Goal: Task Accomplishment & Management: Complete application form

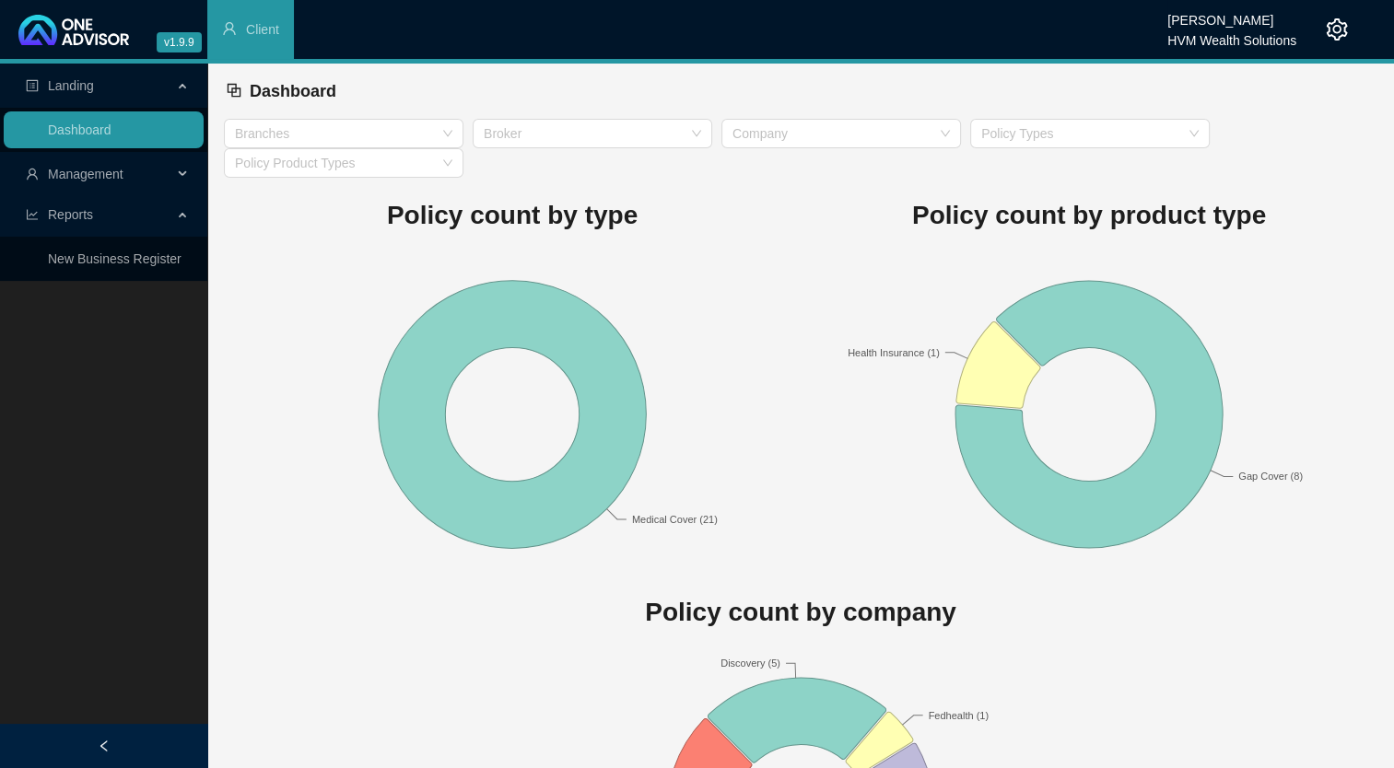
click at [91, 179] on span "Management" at bounding box center [86, 174] width 76 height 15
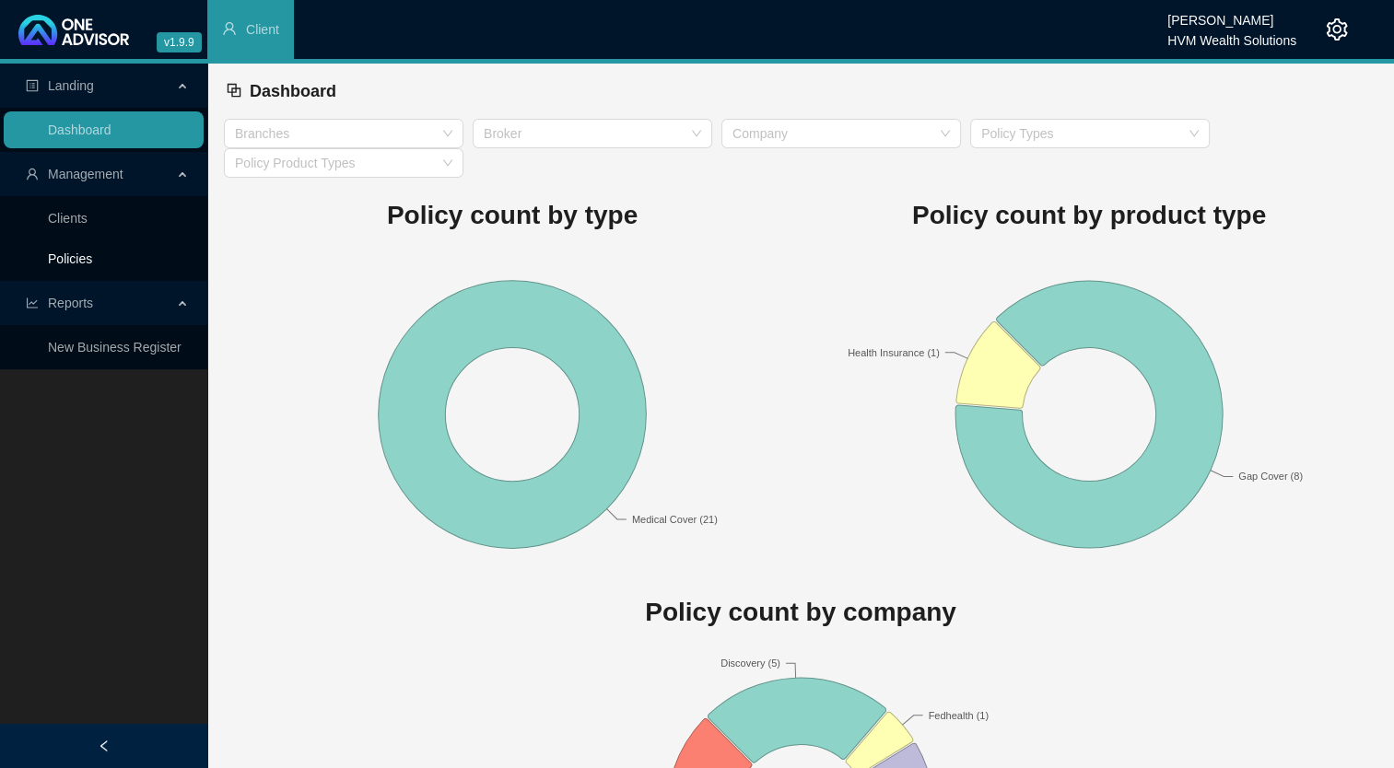
click at [92, 262] on link "Policies" at bounding box center [70, 259] width 44 height 15
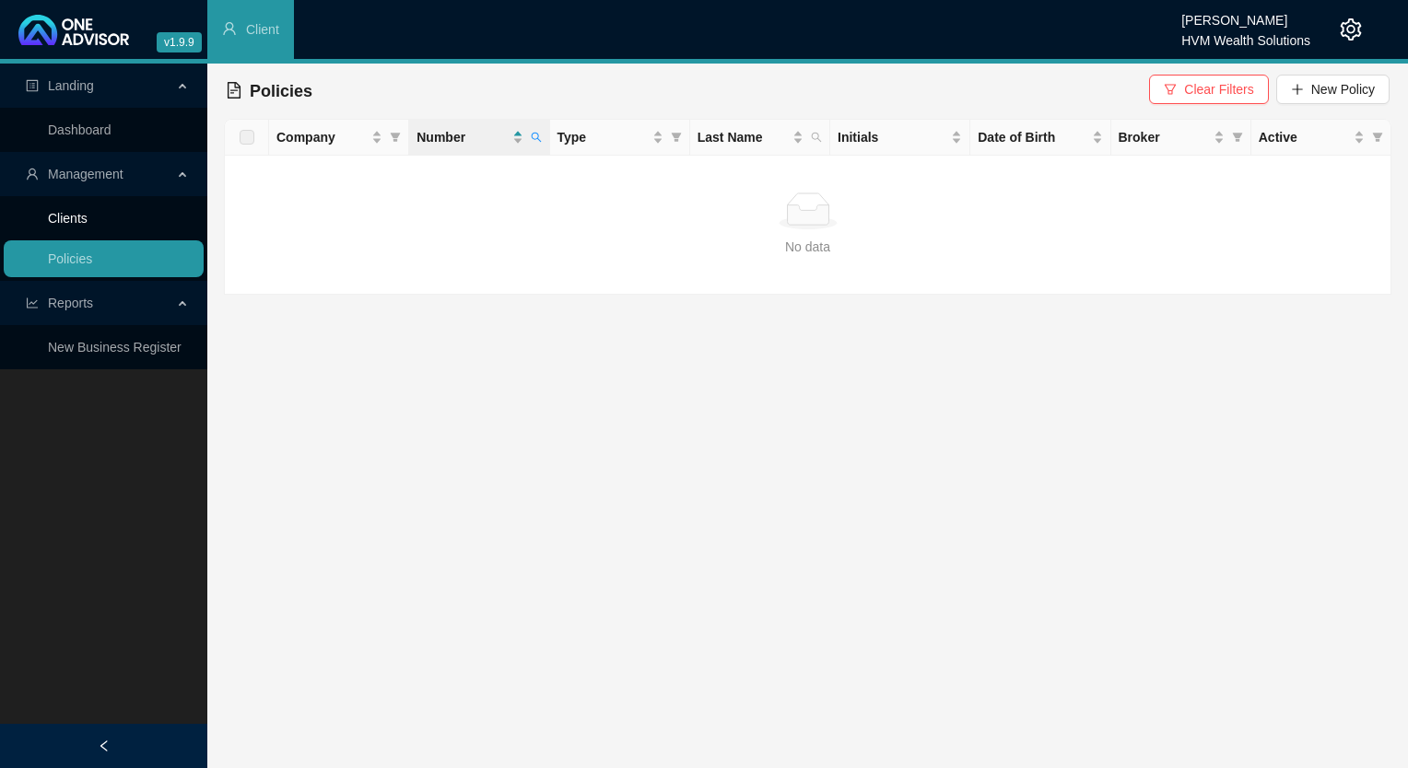
click at [57, 222] on link "Clients" at bounding box center [68, 218] width 40 height 15
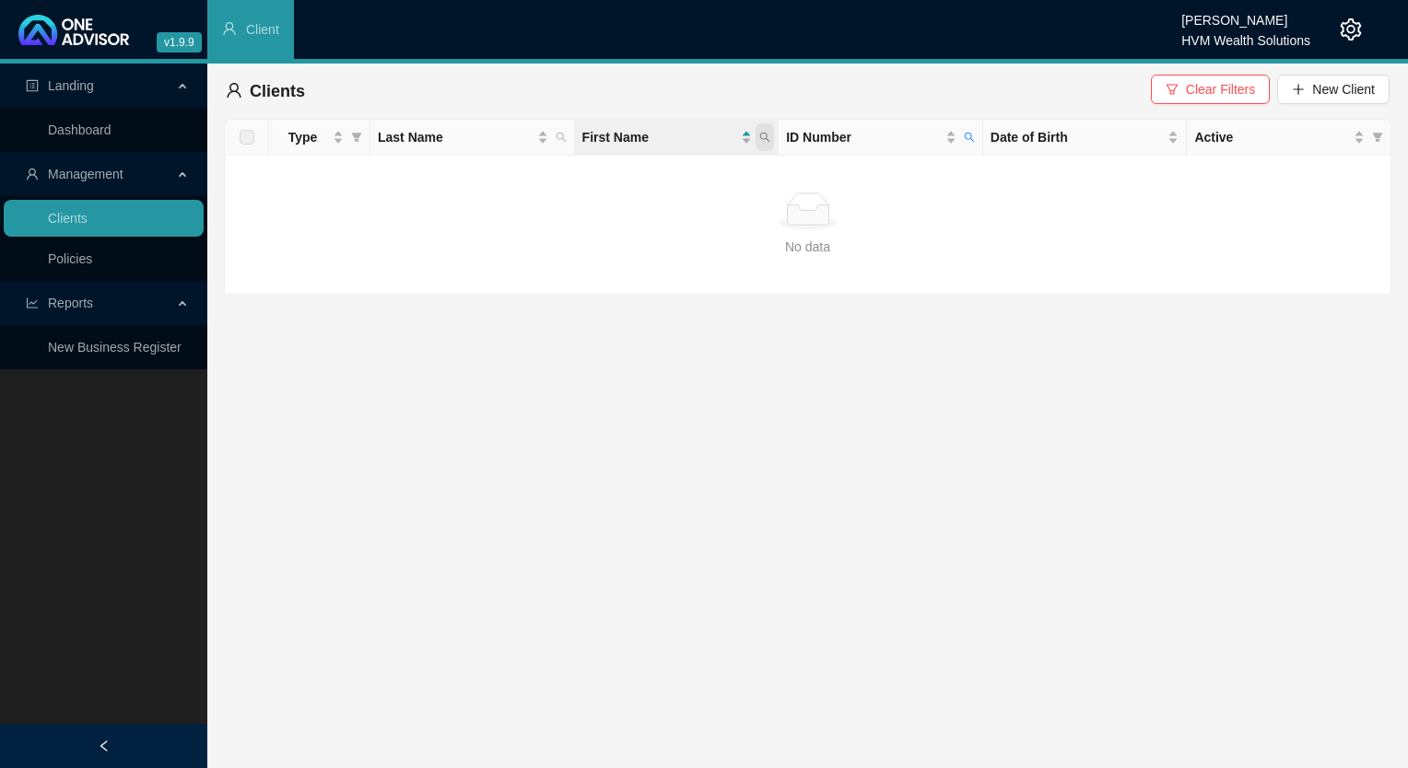
click at [768, 144] on span at bounding box center [765, 137] width 18 height 28
click at [966, 138] on icon "search" at bounding box center [969, 138] width 10 height 10
type input "9704160414080"
click at [857, 213] on span "Search" at bounding box center [849, 210] width 41 height 20
click at [92, 255] on link "Policies" at bounding box center [70, 259] width 44 height 15
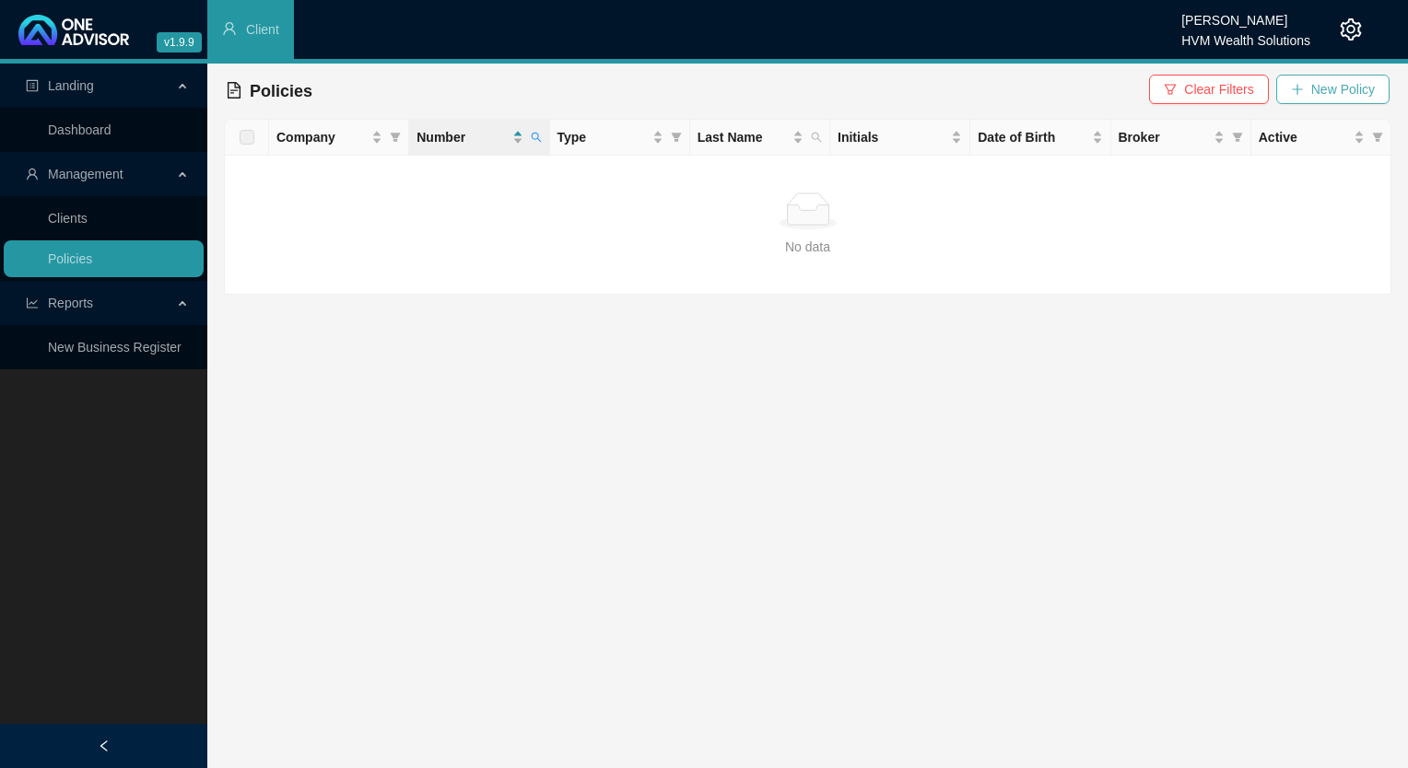
click at [1330, 96] on span "New Policy" at bounding box center [1343, 89] width 64 height 20
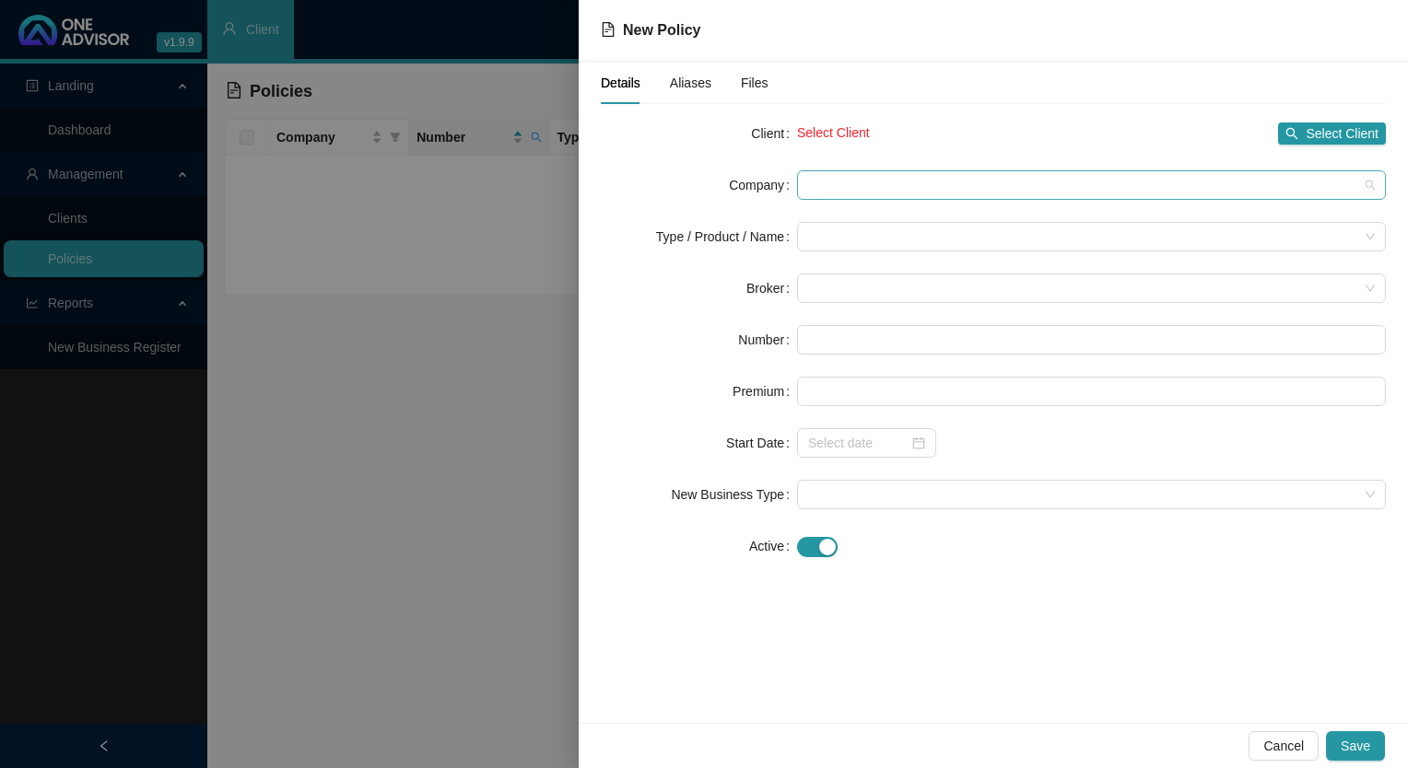
click at [803, 177] on div at bounding box center [1091, 184] width 589 height 29
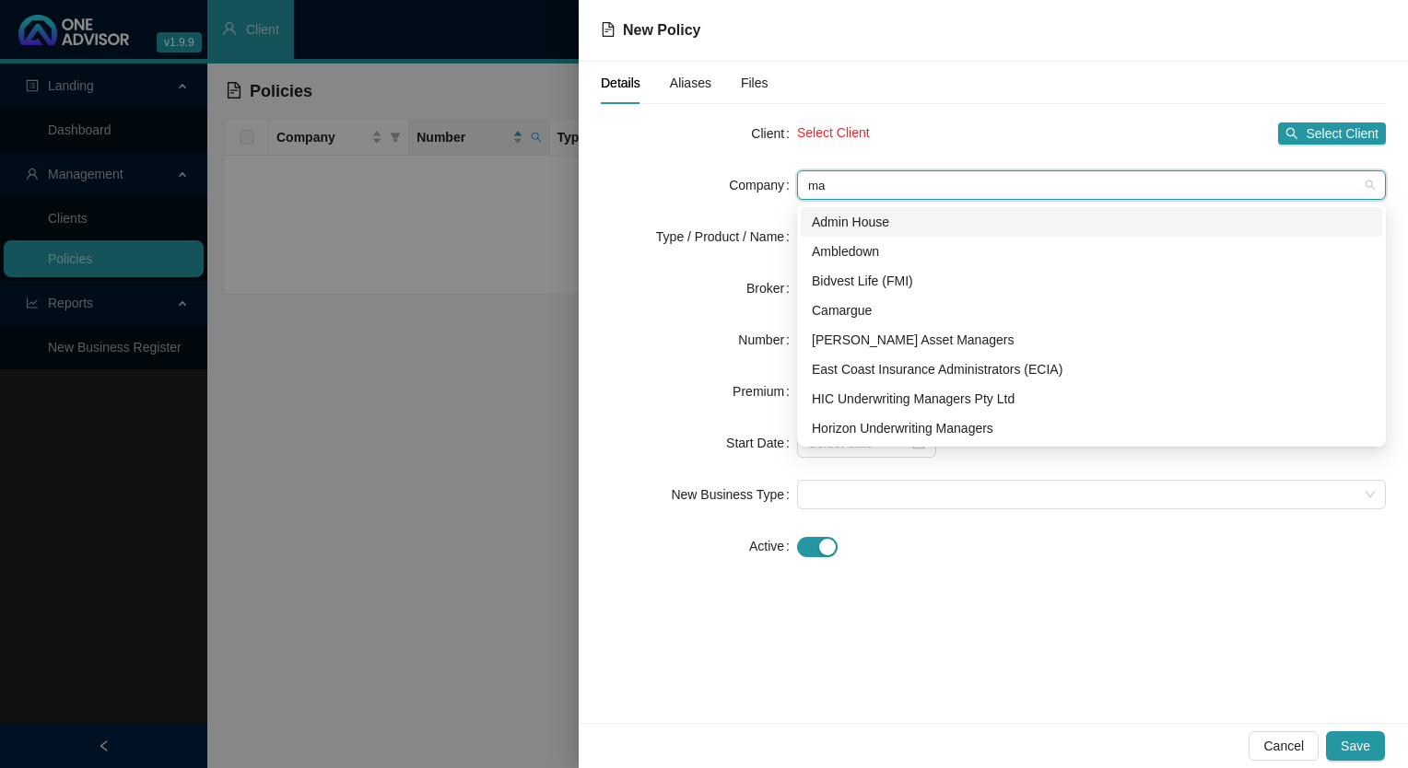
type input "m"
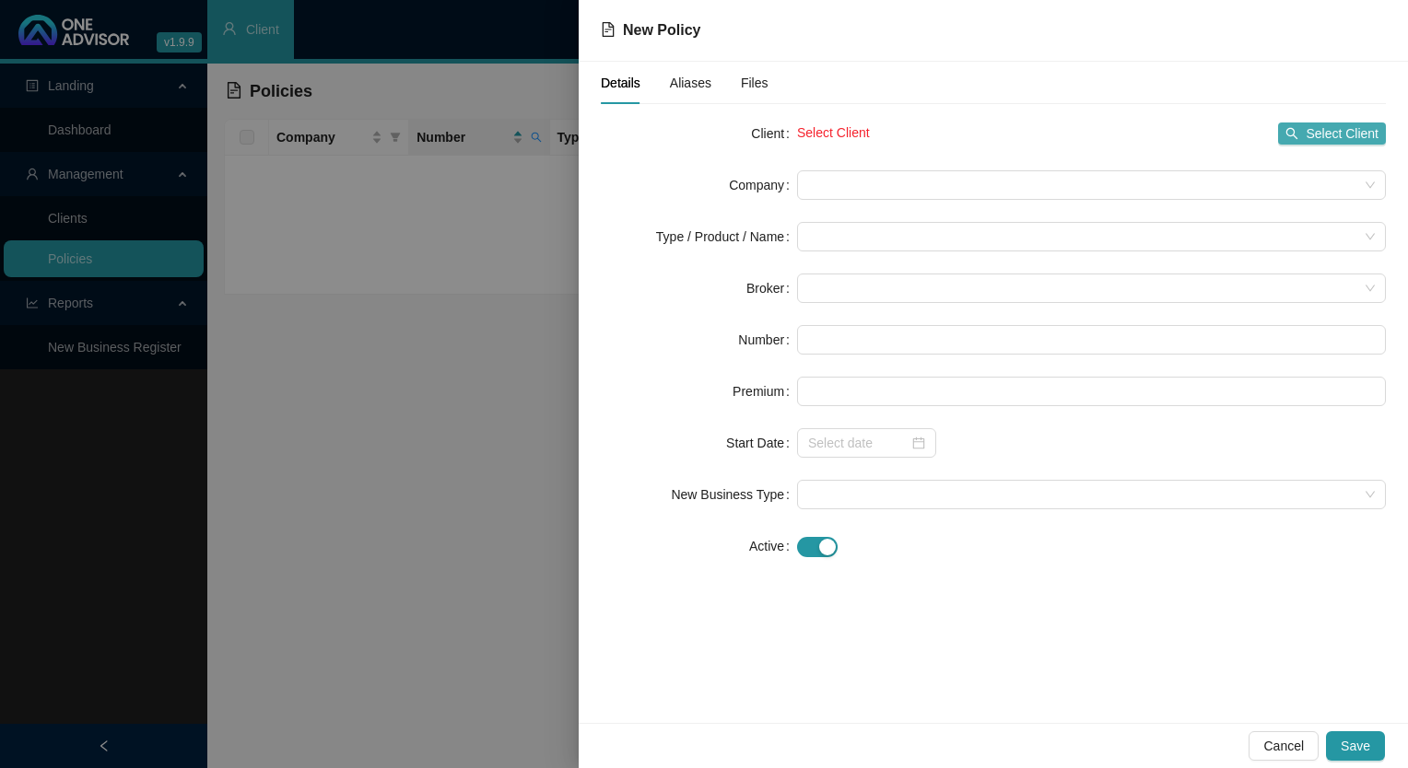
click at [1342, 136] on span "Select Client" at bounding box center [1342, 133] width 73 height 20
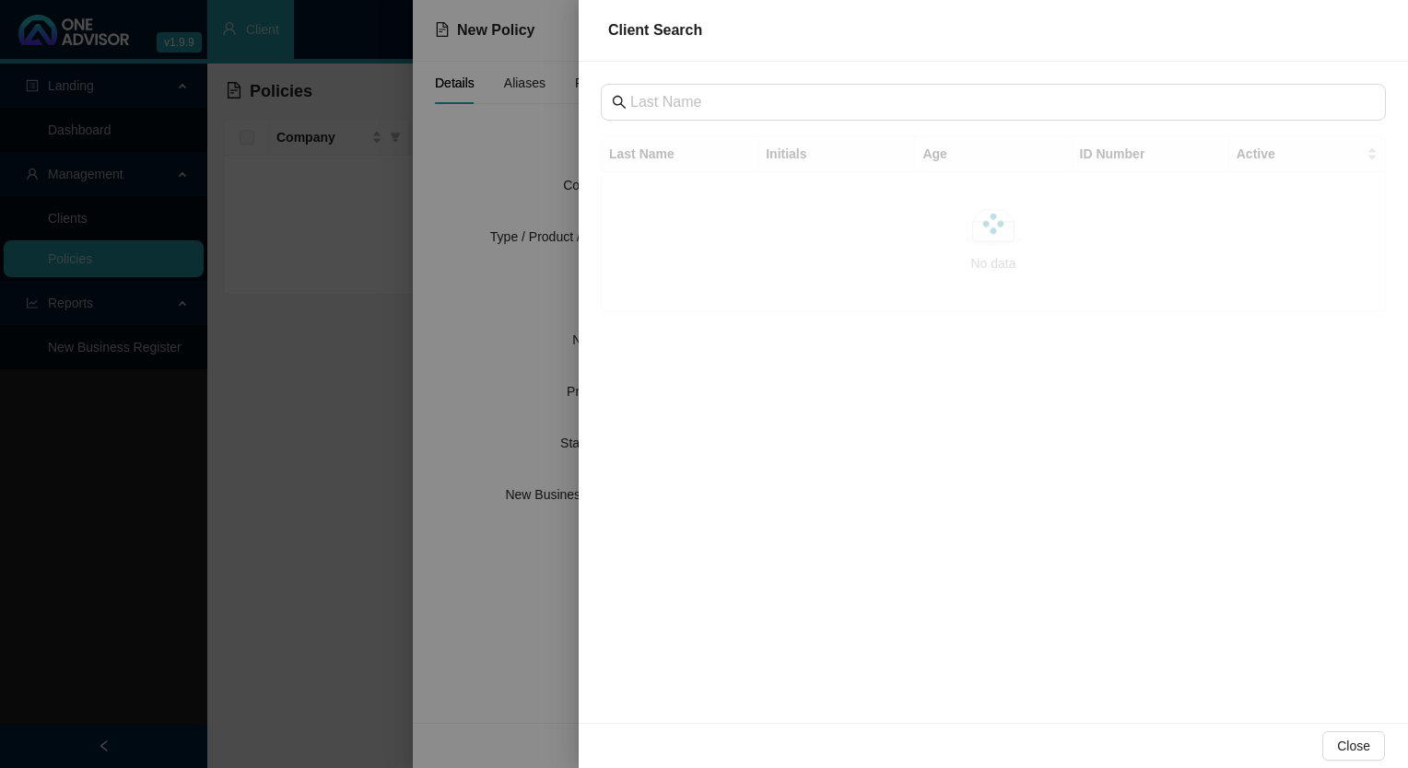
click at [706, 73] on div "Last Name Initials Age ID Number Active No data No data" at bounding box center [993, 393] width 829 height 662
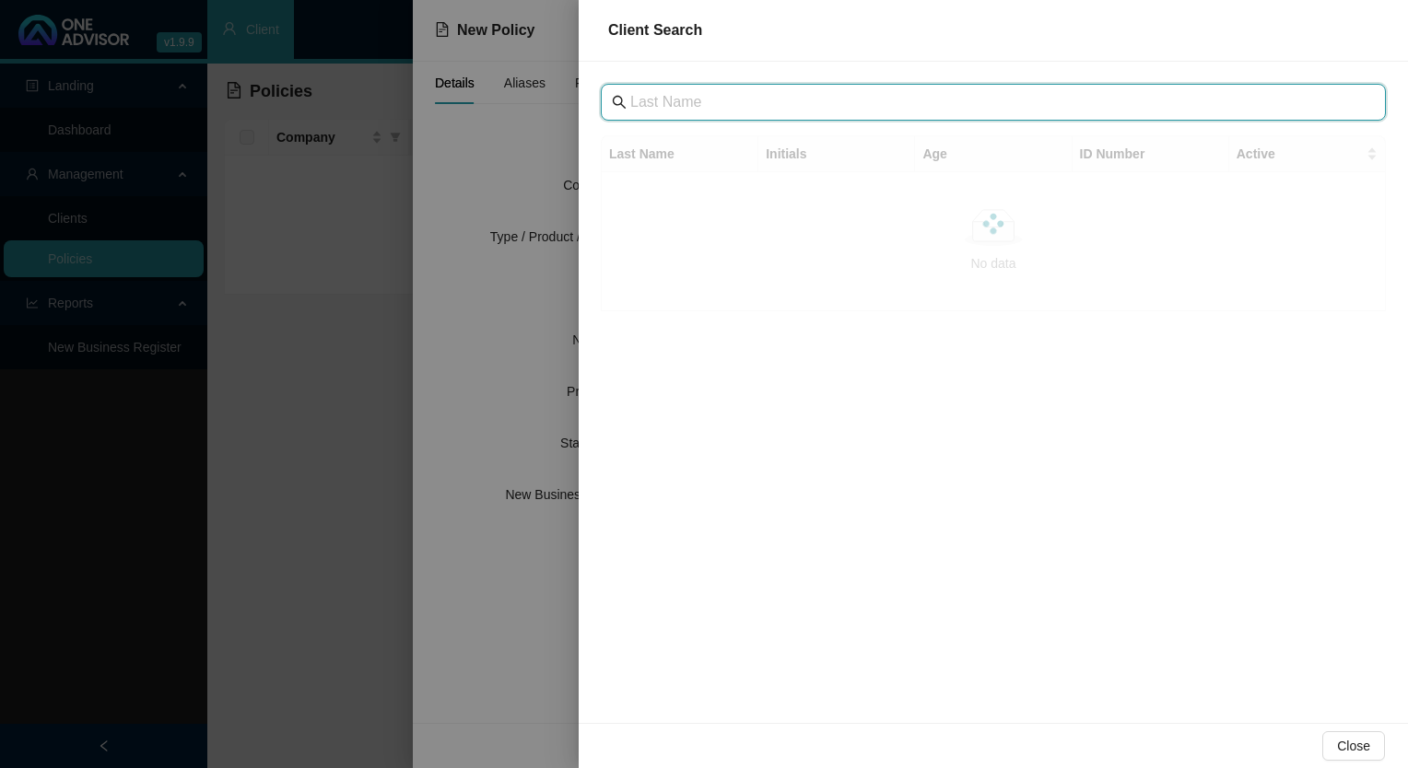
click at [701, 105] on input "text" at bounding box center [995, 102] width 730 height 22
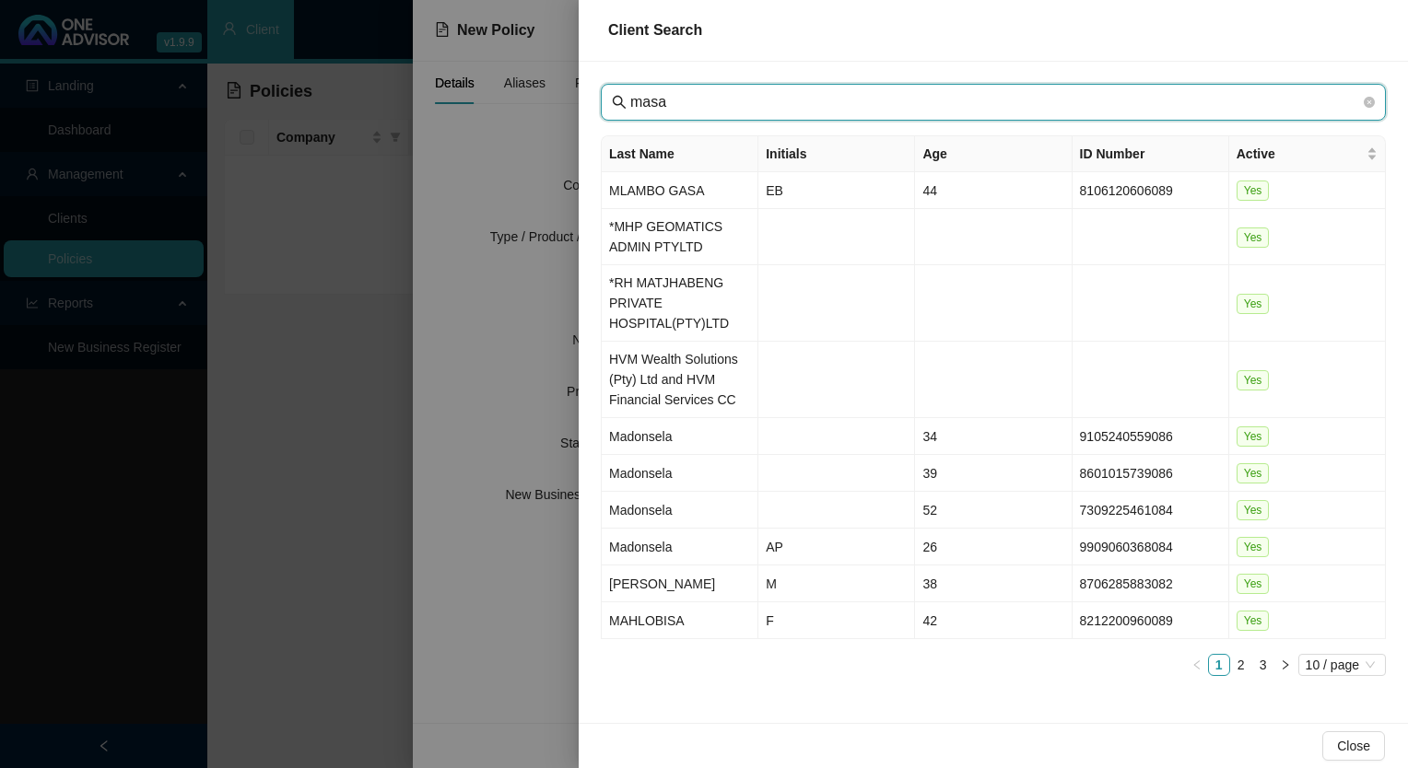
drag, startPoint x: 721, startPoint y: 100, endPoint x: 616, endPoint y: 101, distance: 105.1
click at [616, 101] on span "masa" at bounding box center [993, 102] width 785 height 37
paste input "Masakhane Auditors and Accountants Inc"
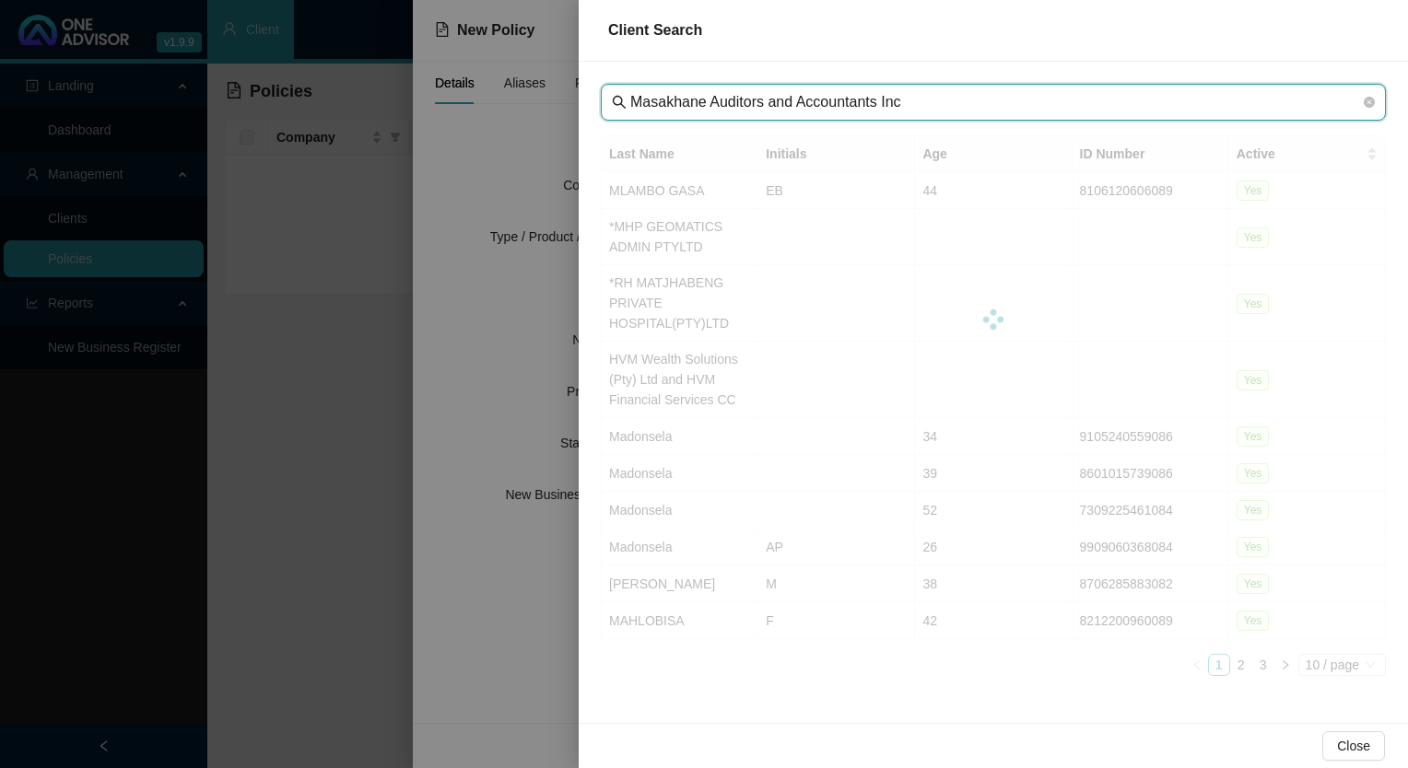
click at [662, 97] on input "Masakhane Auditors and Accountants Inc" at bounding box center [995, 102] width 730 height 22
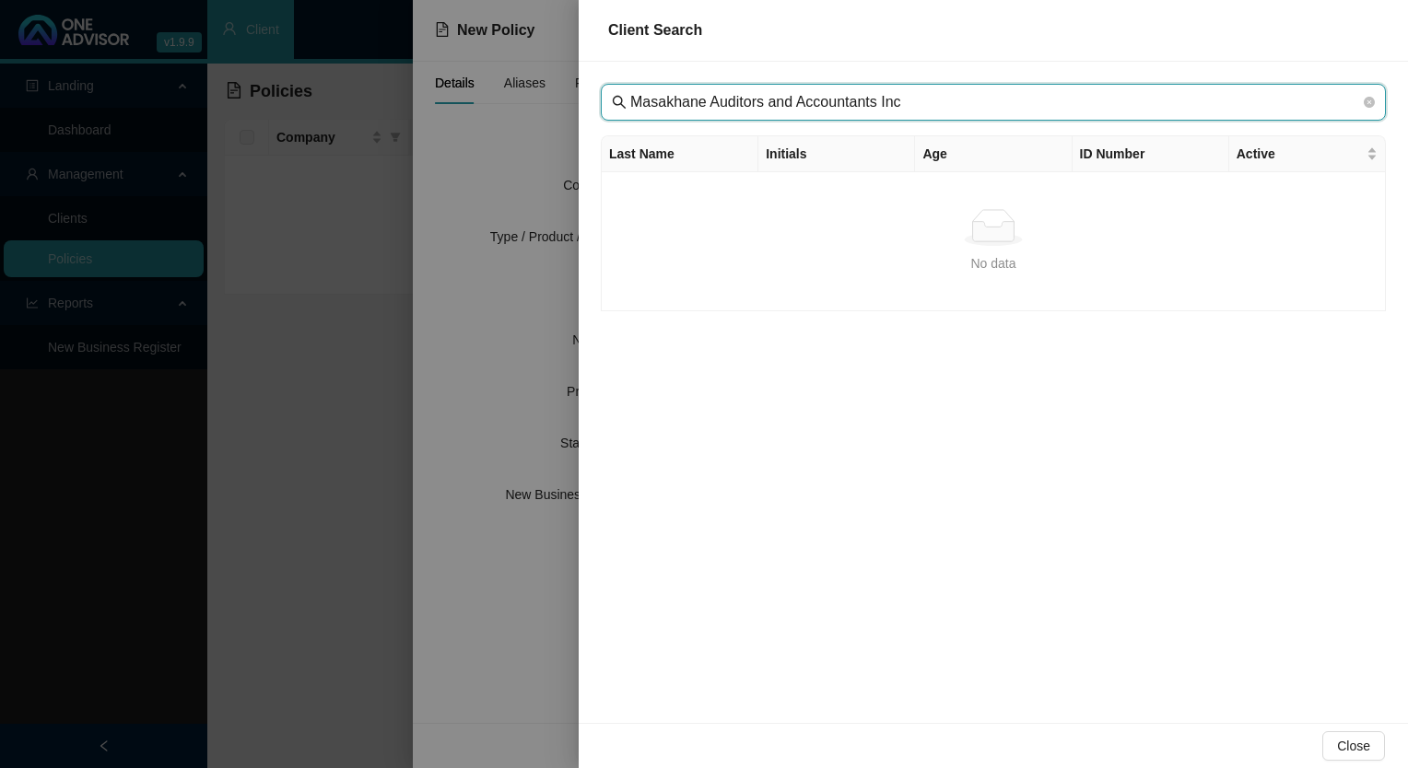
click at [999, 103] on input "Masakhane Auditors and Accountants Inc" at bounding box center [995, 102] width 730 height 22
drag, startPoint x: 866, startPoint y: 103, endPoint x: 623, endPoint y: 100, distance: 243.3
click at [623, 100] on span "Masakhane Auditors and Accountants Inc" at bounding box center [993, 102] width 785 height 37
type input "Masakhane Auditors and Accountants Inc"
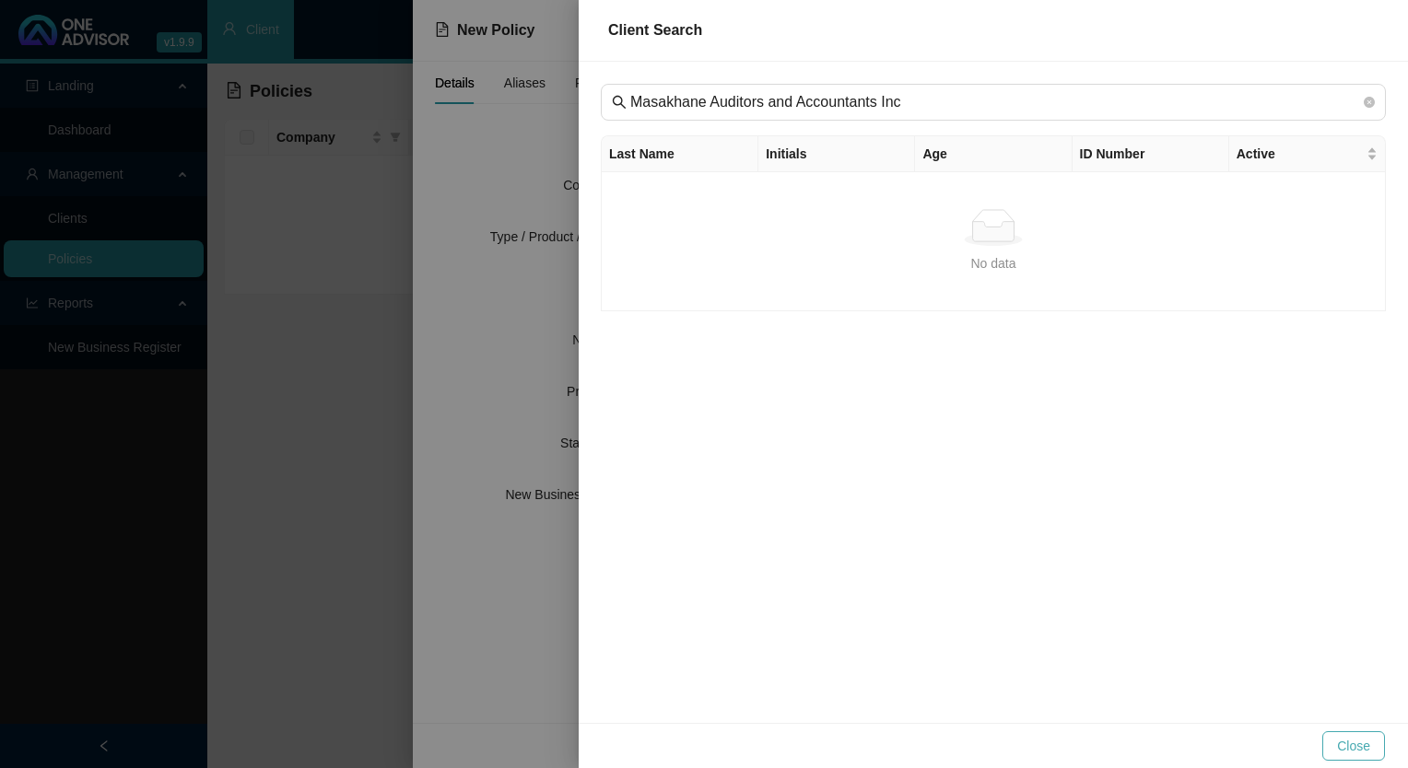
click at [1360, 746] on span "Close" at bounding box center [1353, 746] width 33 height 20
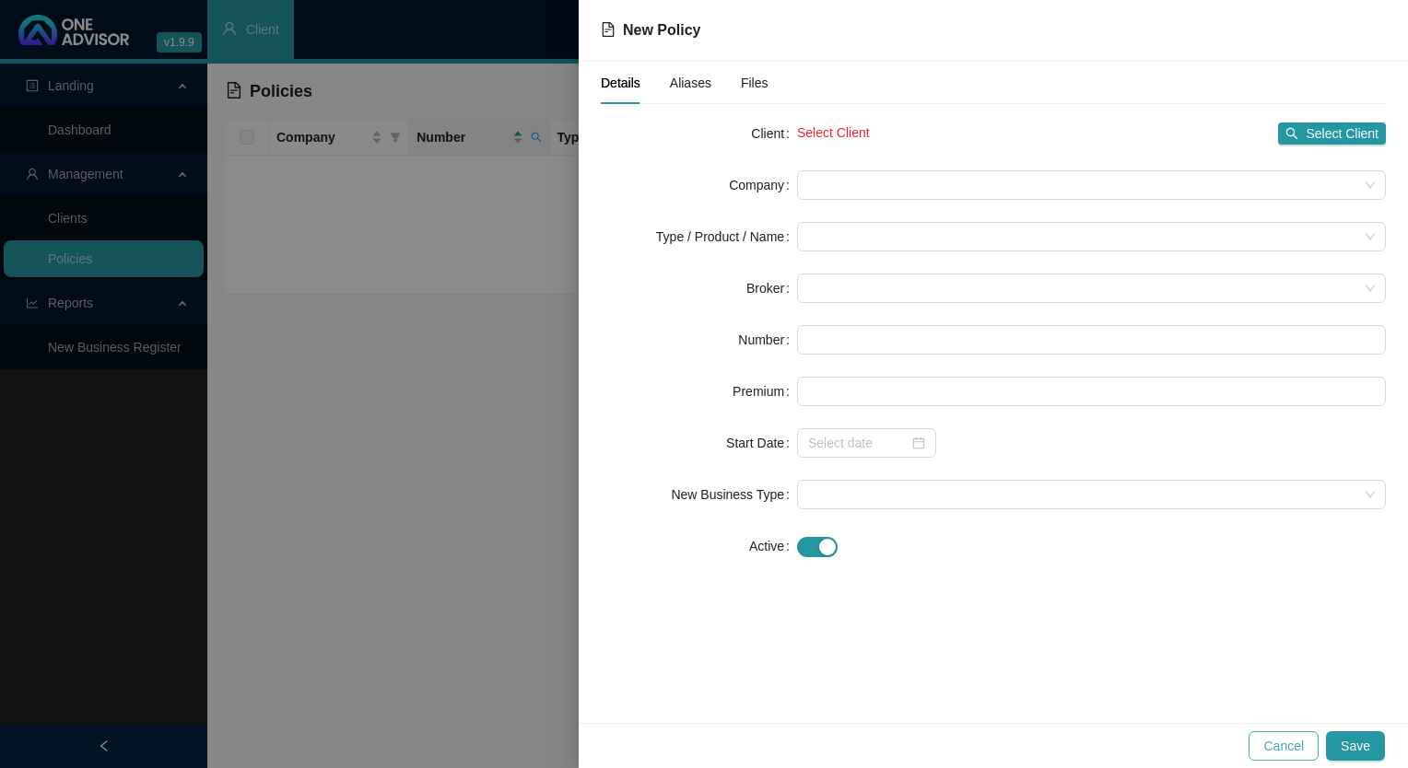
click at [1284, 743] on span "Cancel" at bounding box center [1283, 746] width 41 height 20
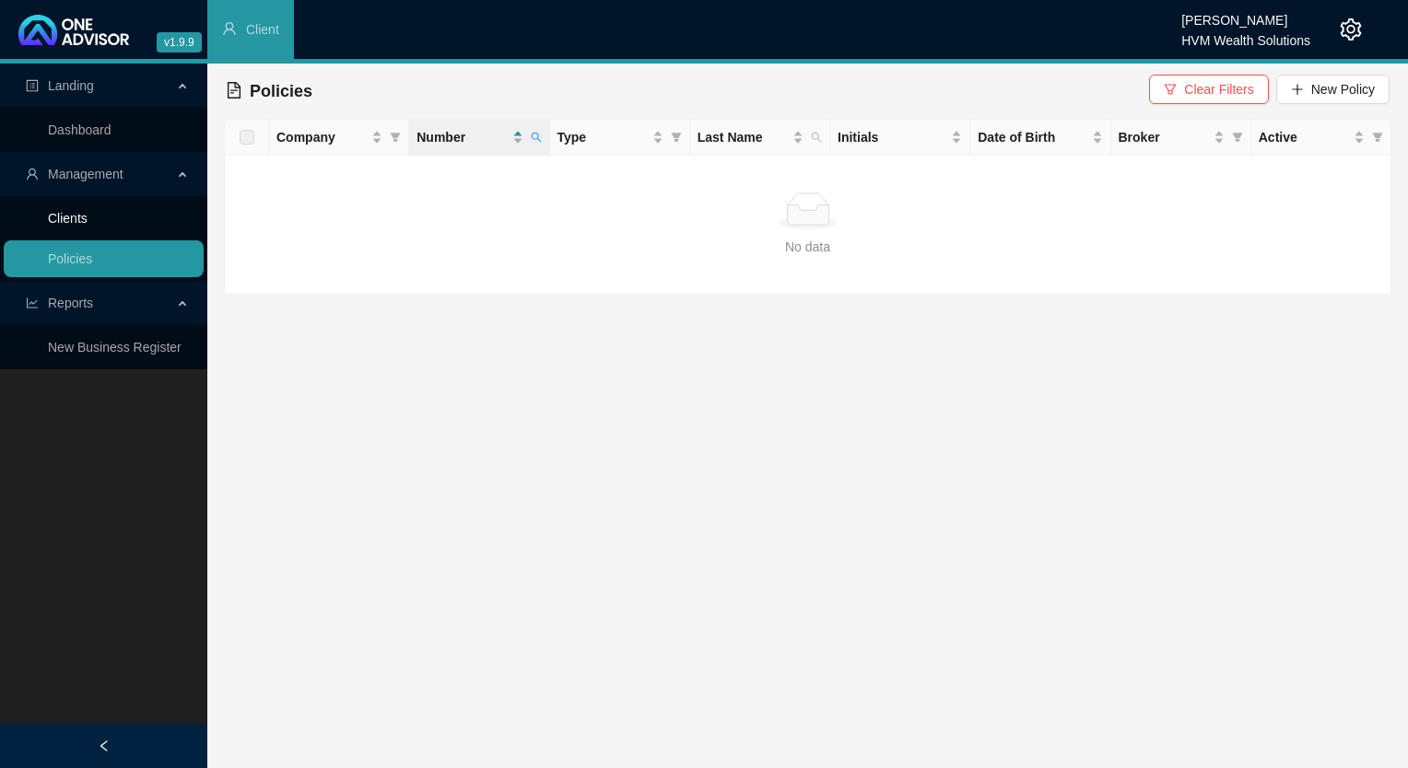
click at [82, 214] on link "Clients" at bounding box center [68, 218] width 40 height 15
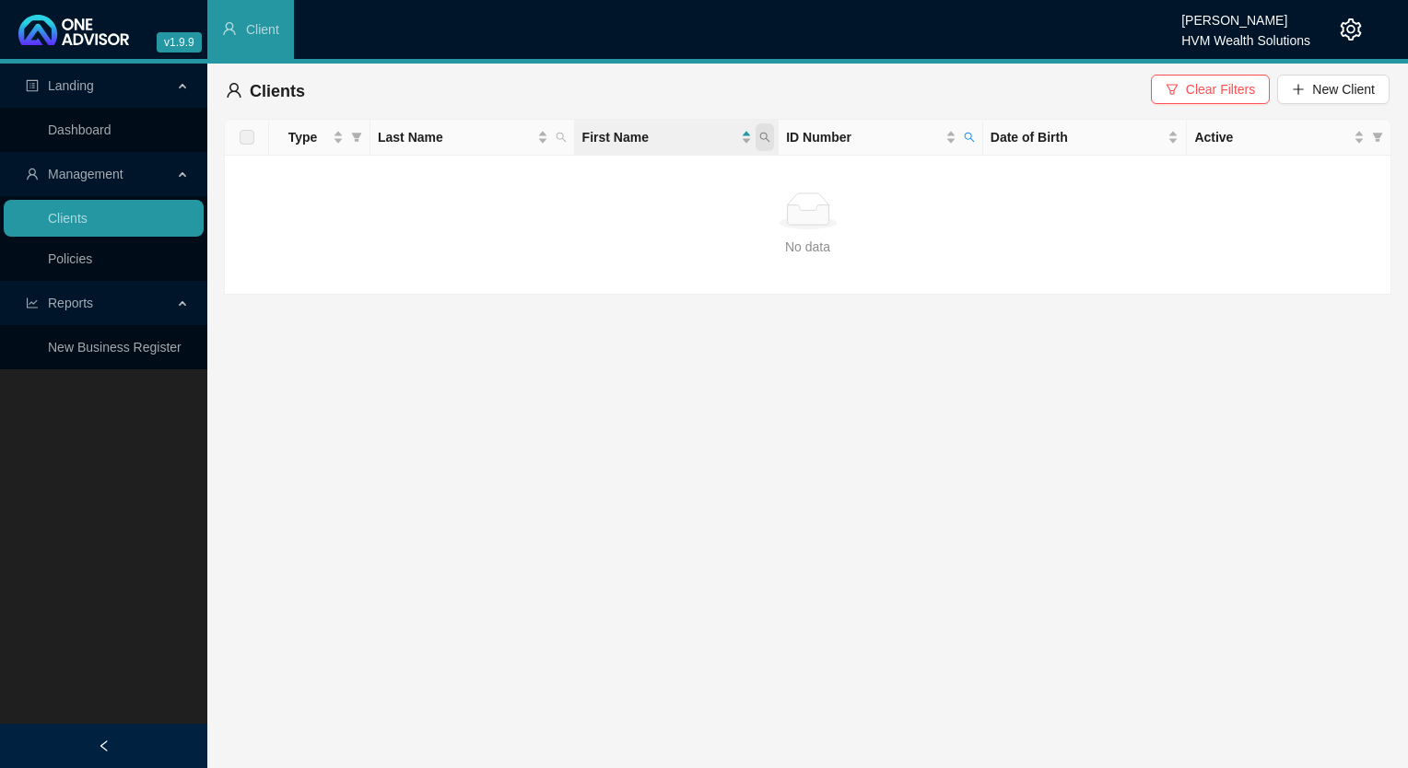
click at [762, 134] on icon "search" at bounding box center [764, 137] width 11 height 11
type input "588007070"
drag, startPoint x: 662, startPoint y: 177, endPoint x: 487, endPoint y: 201, distance: 176.7
click at [487, 201] on div "No data" at bounding box center [808, 211] width 1136 height 37
click at [1189, 77] on button "Clear Filters" at bounding box center [1210, 89] width 119 height 29
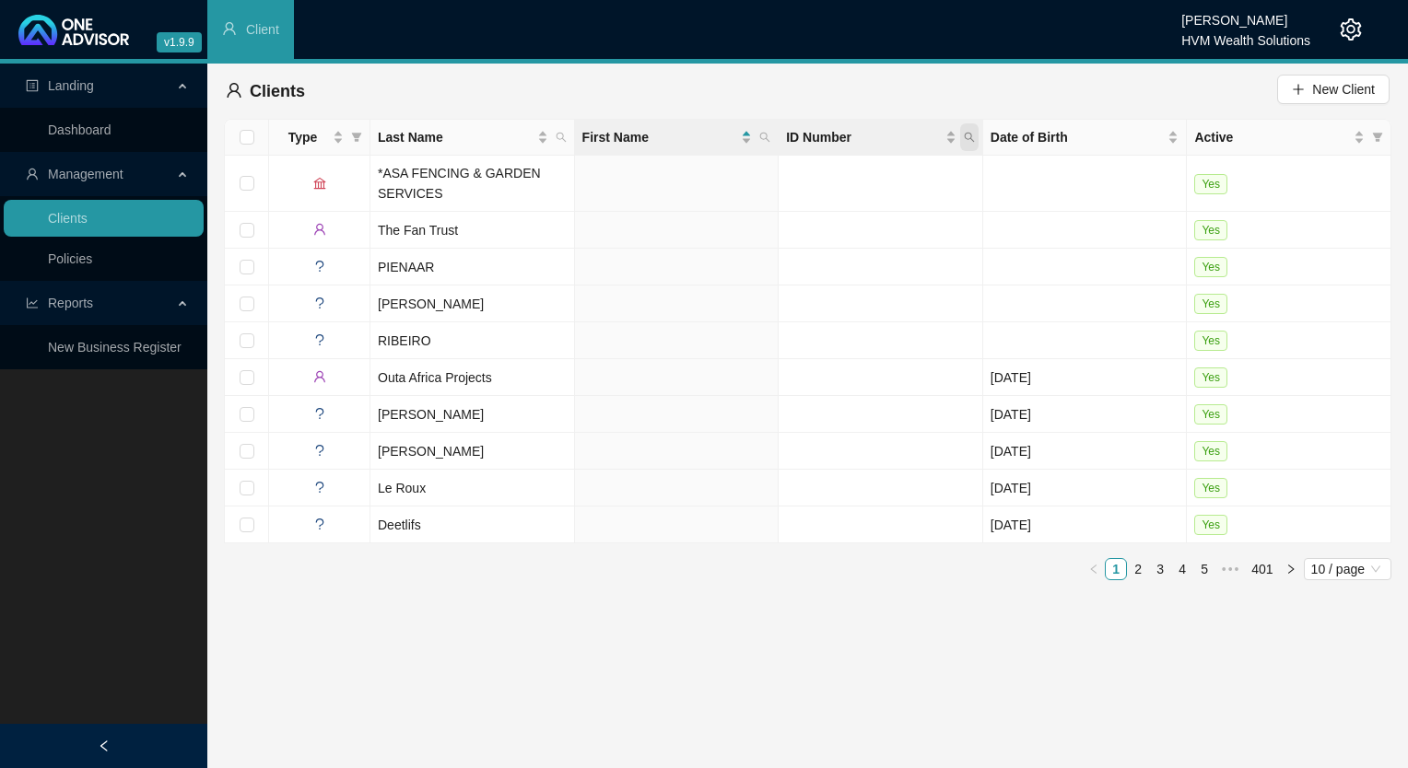
click at [973, 140] on icon "search" at bounding box center [969, 137] width 11 height 11
type input "9606275029085"
click at [855, 205] on span "Search" at bounding box center [849, 210] width 41 height 20
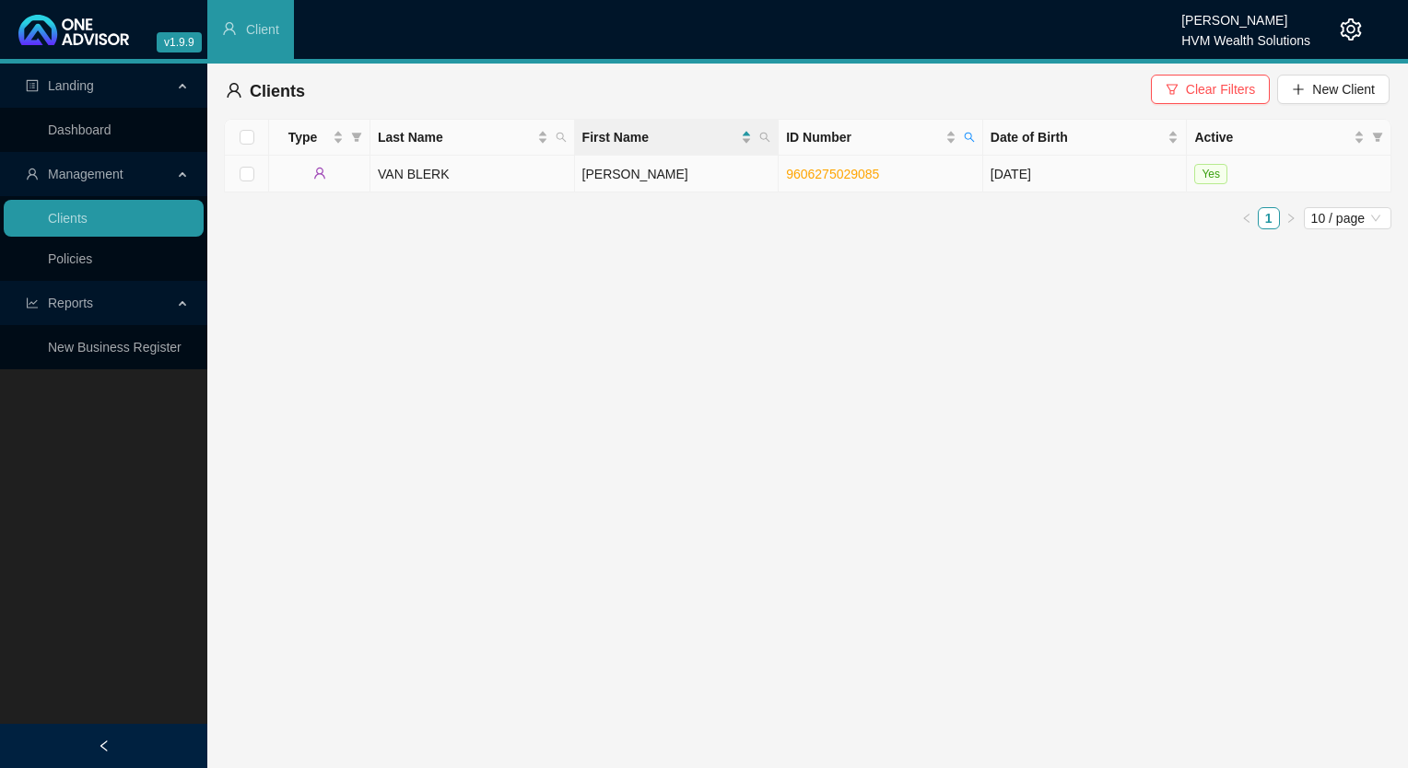
click at [831, 173] on link "9606275029085" at bounding box center [832, 174] width 93 height 15
click at [412, 176] on td "VAN BLERK" at bounding box center [472, 174] width 205 height 37
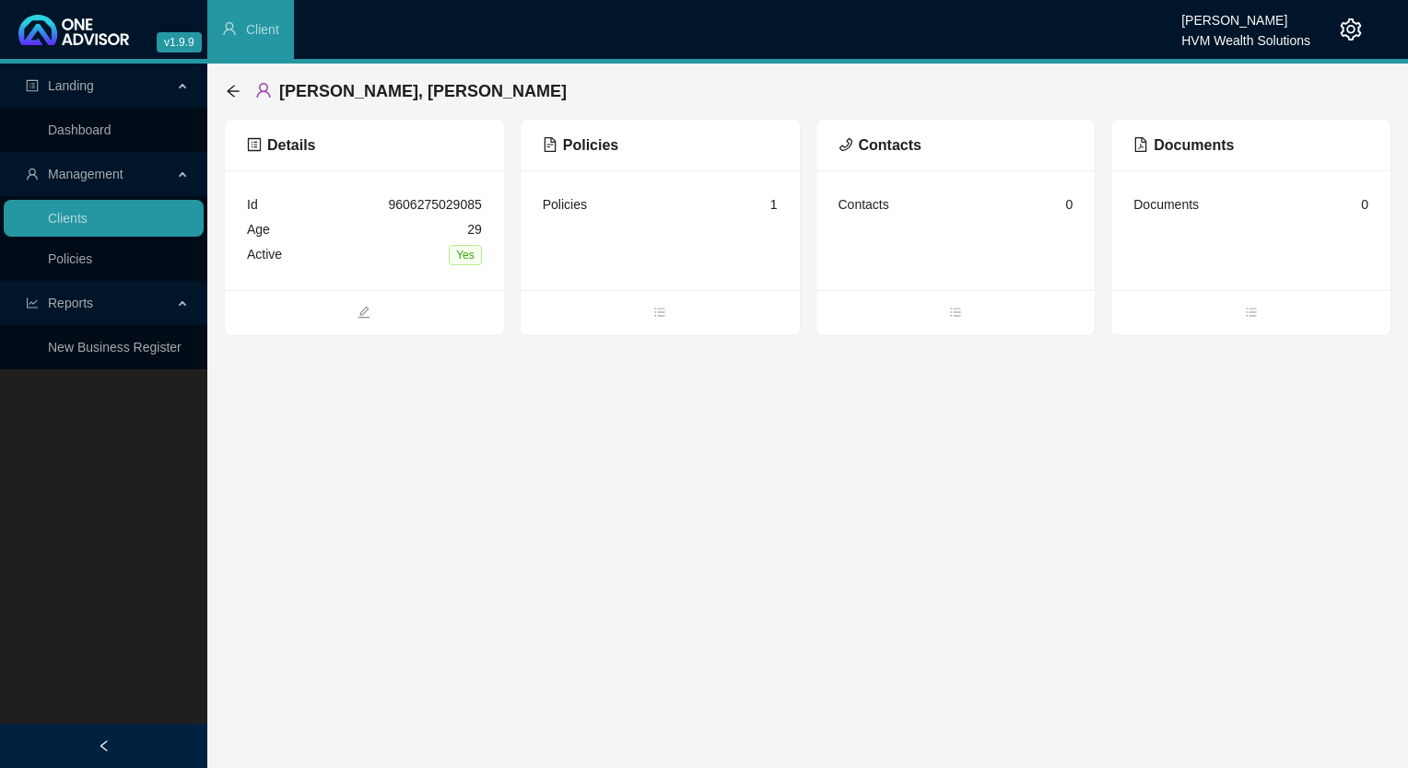
click at [582, 147] on span "Policies" at bounding box center [581, 145] width 76 height 16
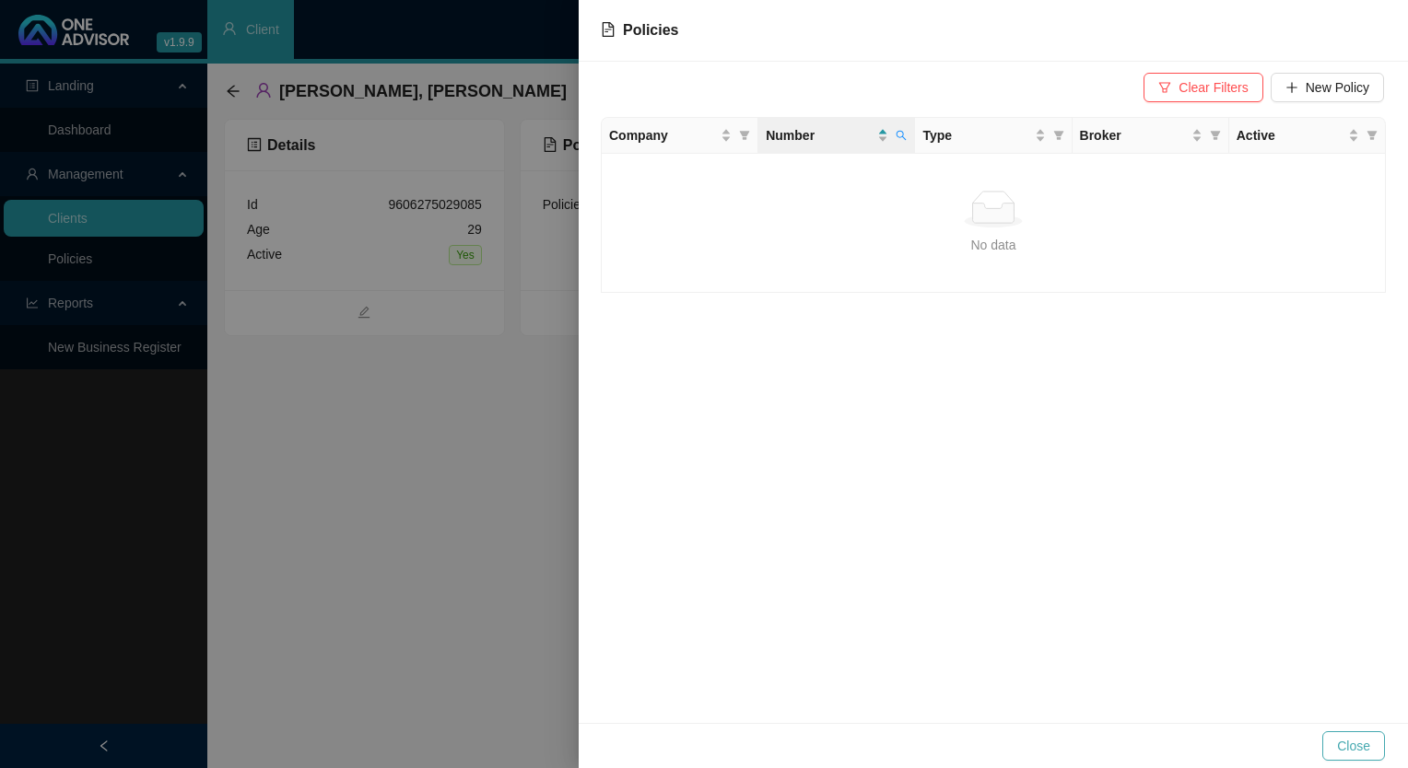
click at [1367, 742] on span "Close" at bounding box center [1353, 746] width 33 height 20
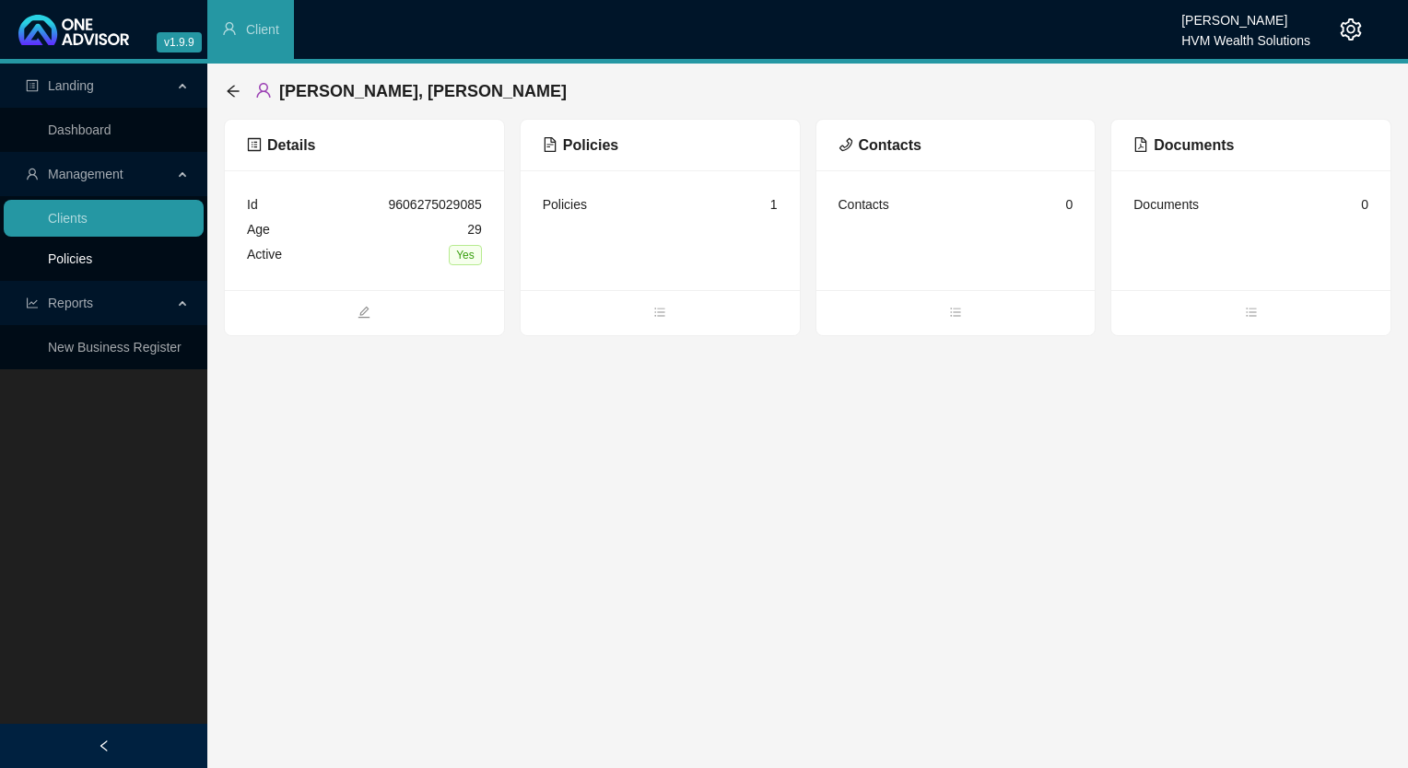
click at [88, 260] on link "Policies" at bounding box center [70, 259] width 44 height 15
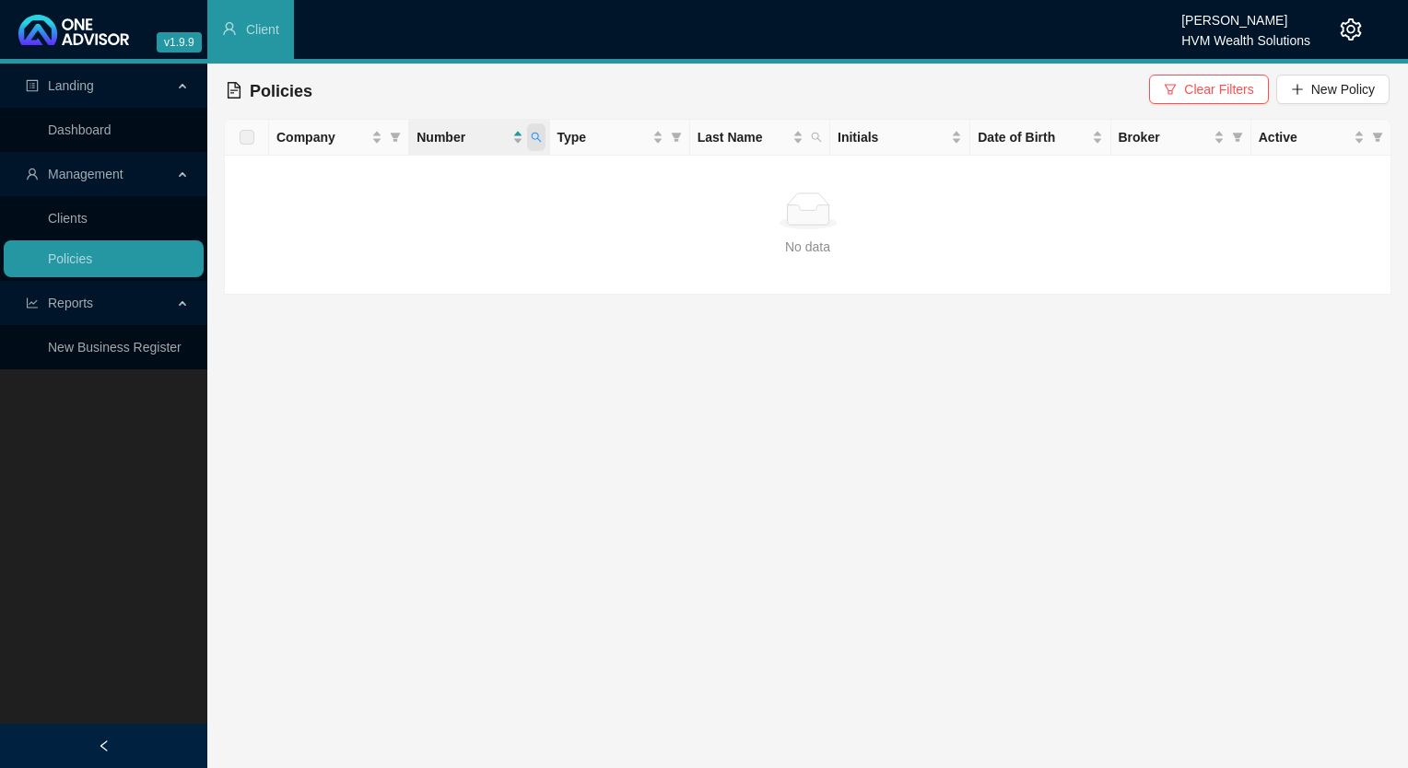
click at [538, 137] on icon "search" at bounding box center [536, 137] width 11 height 11
click at [420, 212] on span "Search" at bounding box center [416, 210] width 41 height 20
click at [538, 137] on icon "search" at bounding box center [536, 137] width 11 height 11
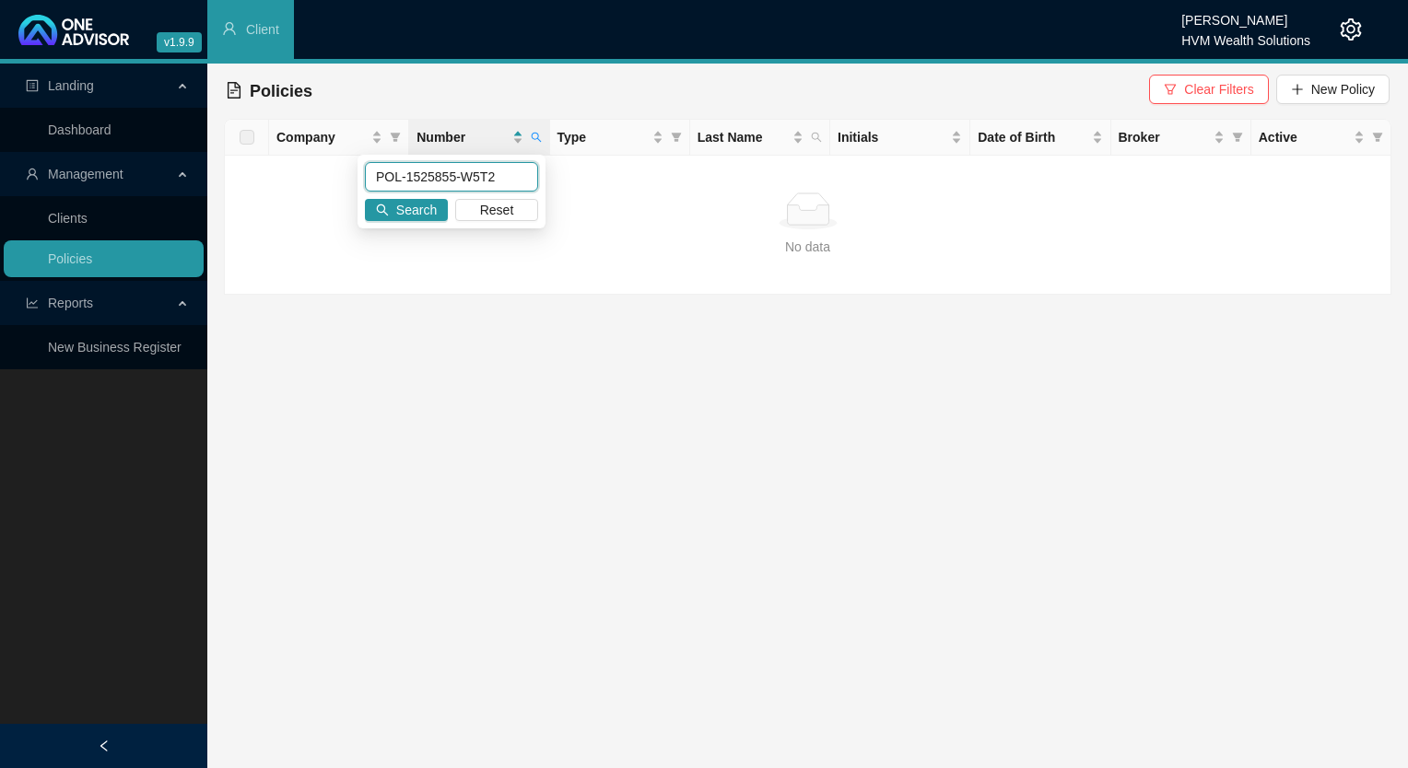
click at [401, 184] on input "POL-1525855-W5T2" at bounding box center [451, 176] width 173 height 29
type input "POL-1525855-W5T2"
click at [404, 206] on span "Search" at bounding box center [416, 210] width 41 height 20
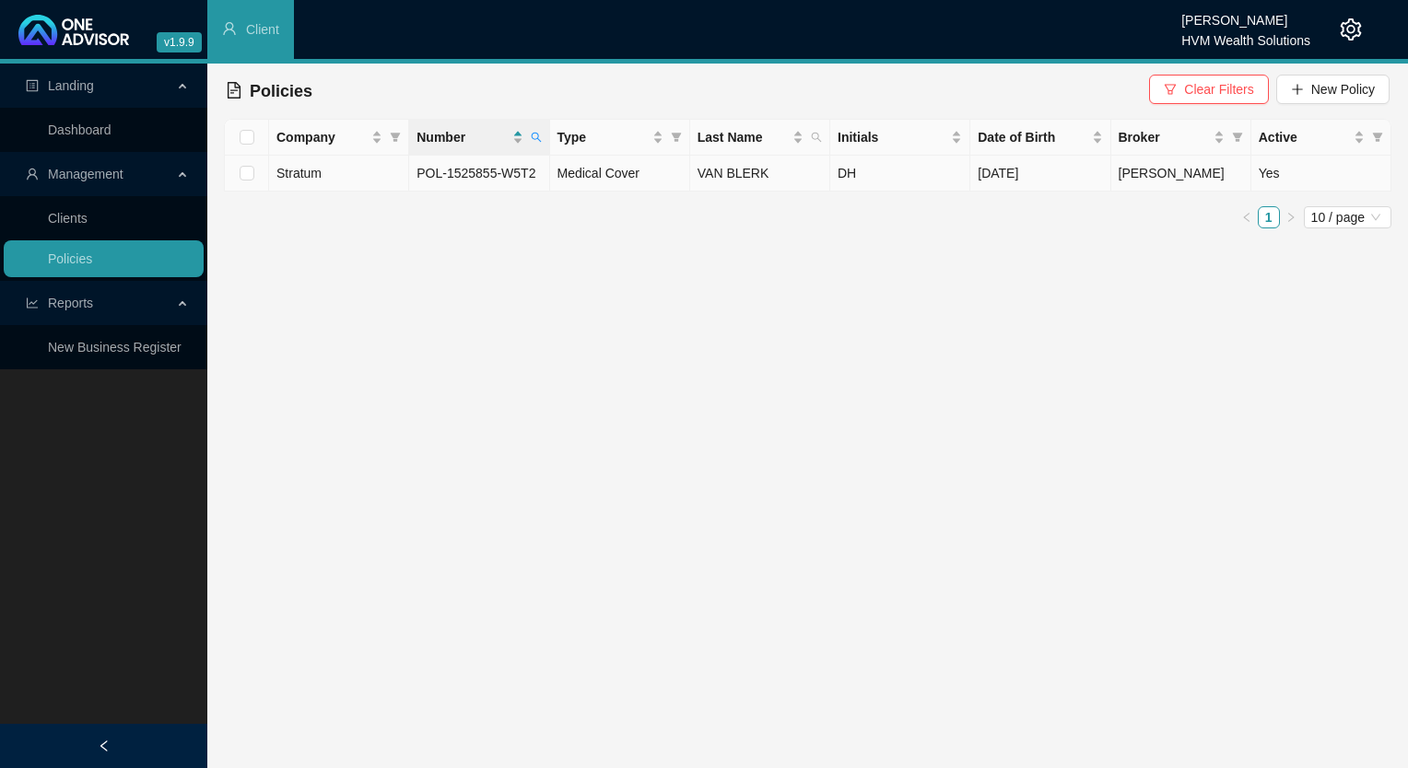
click at [505, 180] on span "POL-1525855-W5T2" at bounding box center [475, 173] width 119 height 15
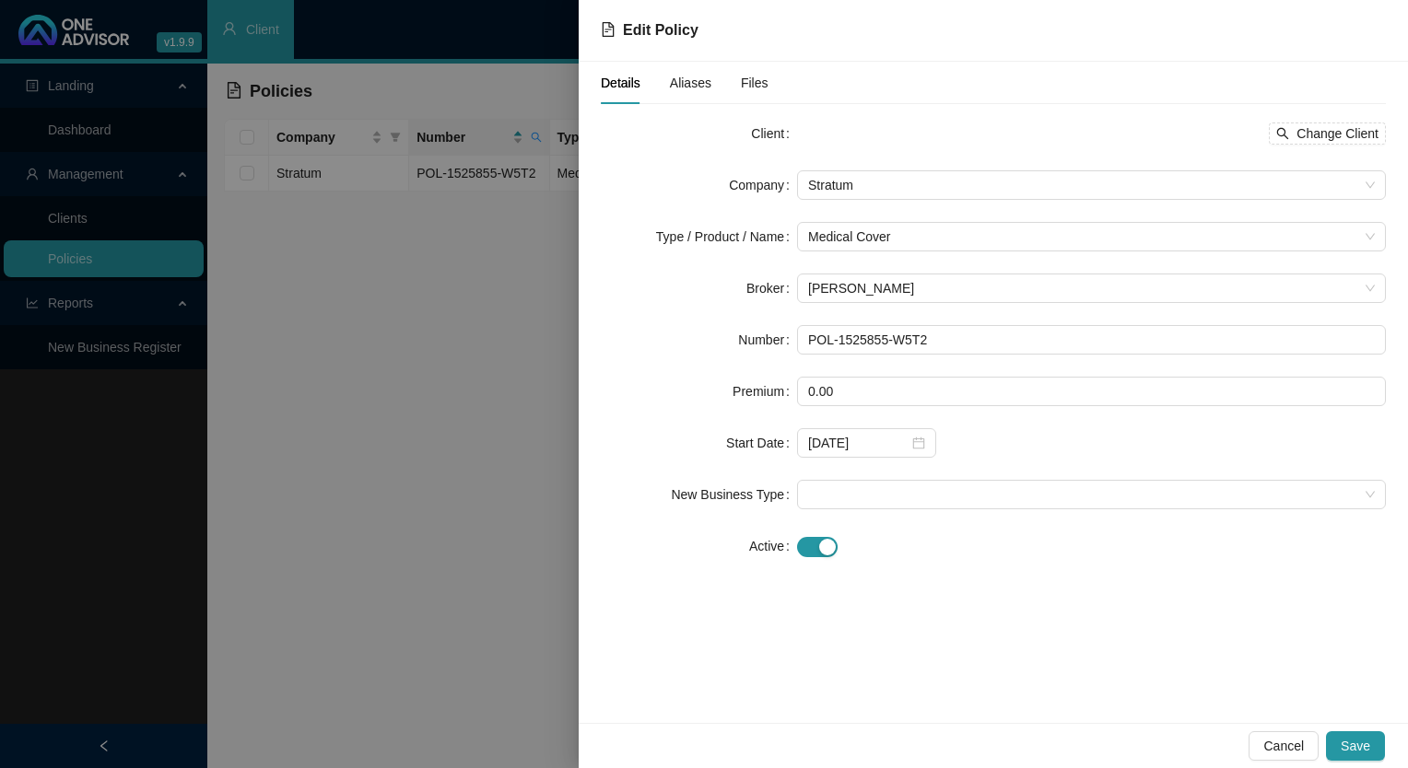
click at [682, 89] on span "Aliases" at bounding box center [690, 82] width 41 height 13
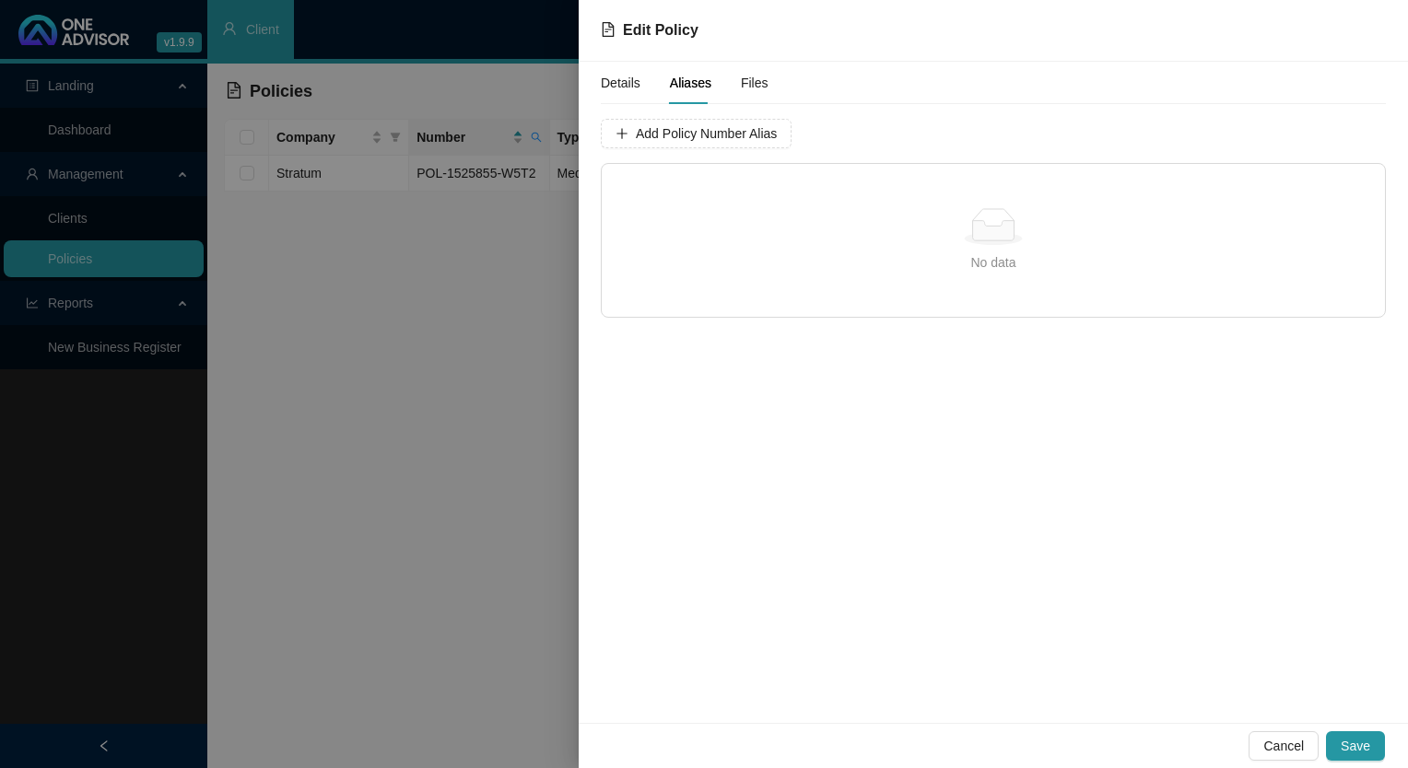
click at [737, 226] on div "No data" at bounding box center [993, 226] width 739 height 37
drag, startPoint x: 730, startPoint y: 199, endPoint x: 707, endPoint y: 130, distance: 72.8
click at [707, 130] on span "Add Policy Number Alias" at bounding box center [706, 133] width 141 height 20
type input "GAP0449566"
click at [1097, 123] on span "Add Policy Number Alias" at bounding box center [1167, 133] width 141 height 20
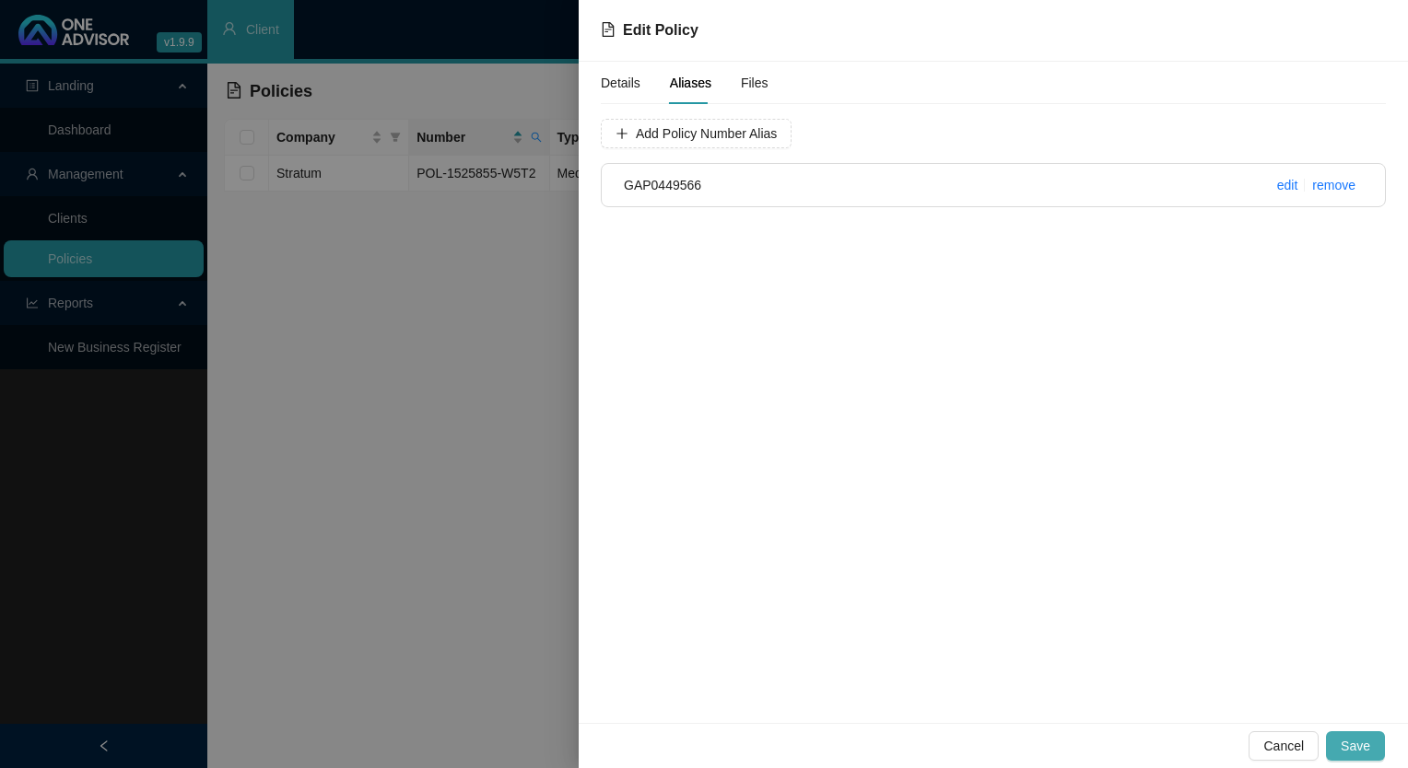
click at [1351, 743] on span "Save" at bounding box center [1355, 746] width 29 height 20
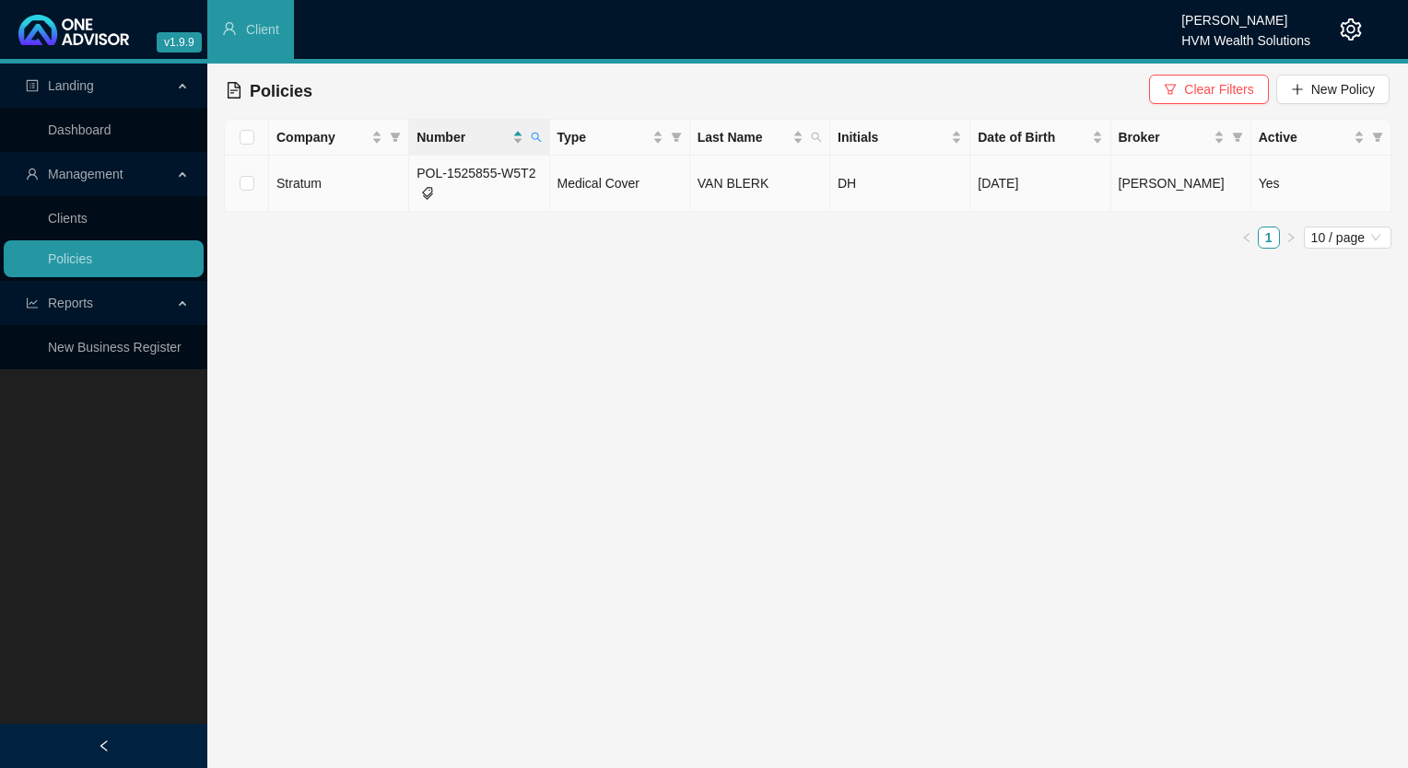
click at [530, 182] on td "POL-1525855-W5T2" at bounding box center [479, 184] width 140 height 56
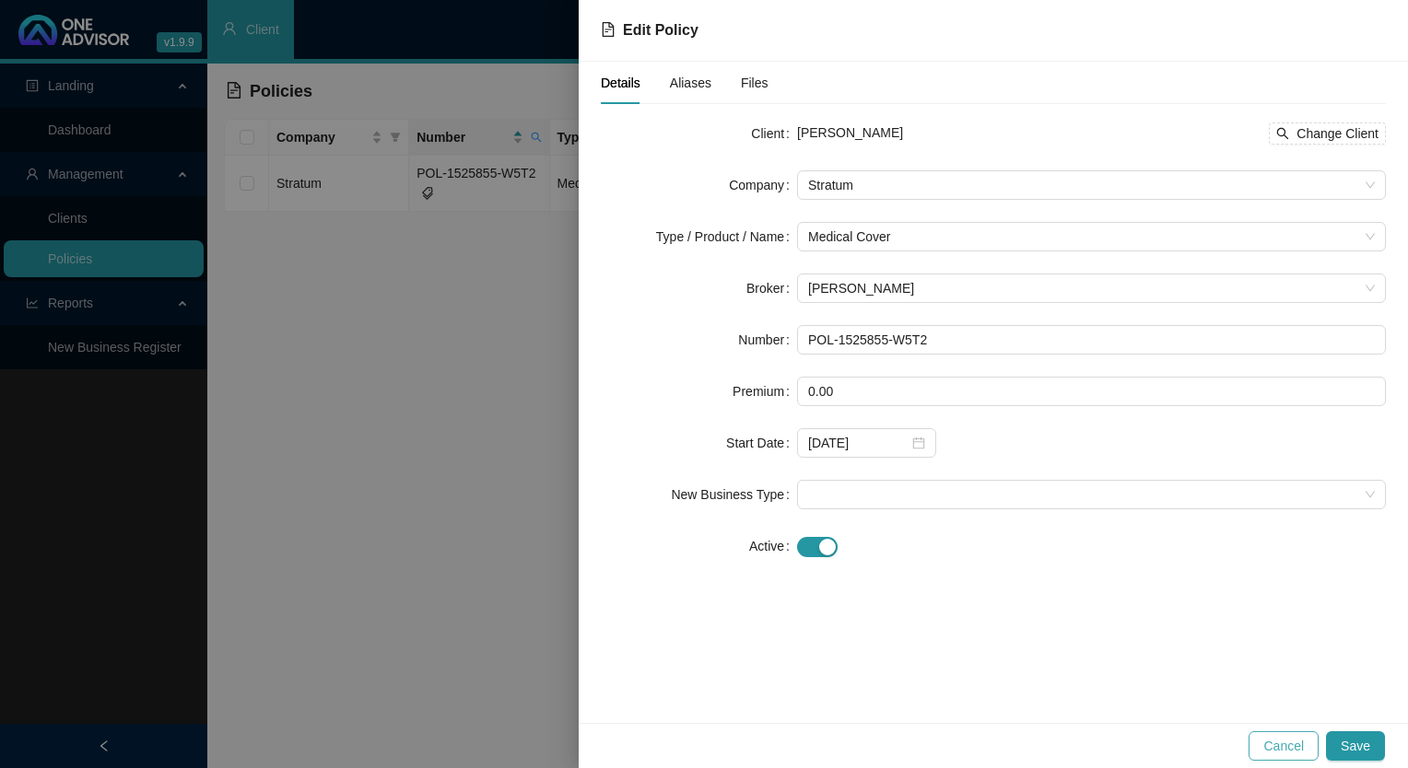
click at [1304, 755] on span "Cancel" at bounding box center [1283, 746] width 41 height 20
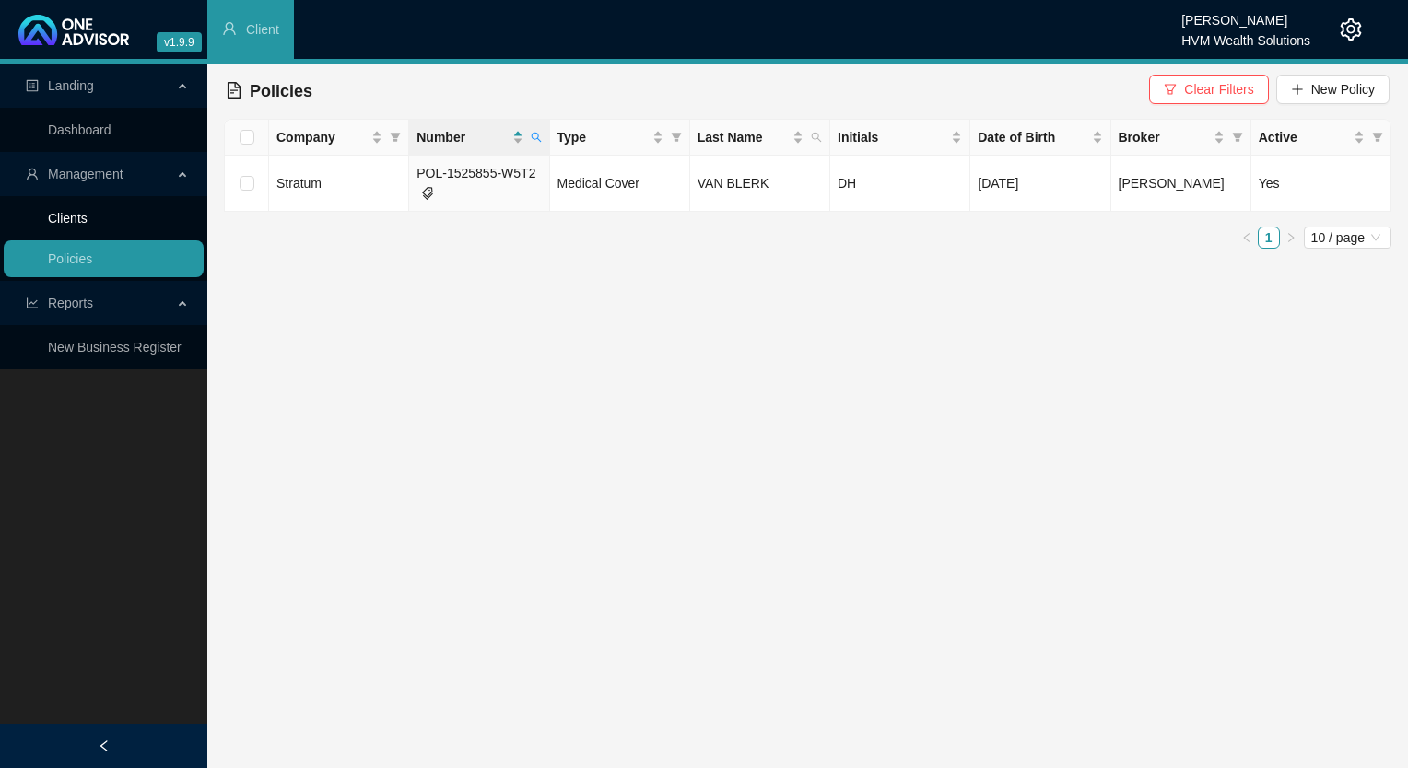
click at [88, 224] on link "Clients" at bounding box center [68, 218] width 40 height 15
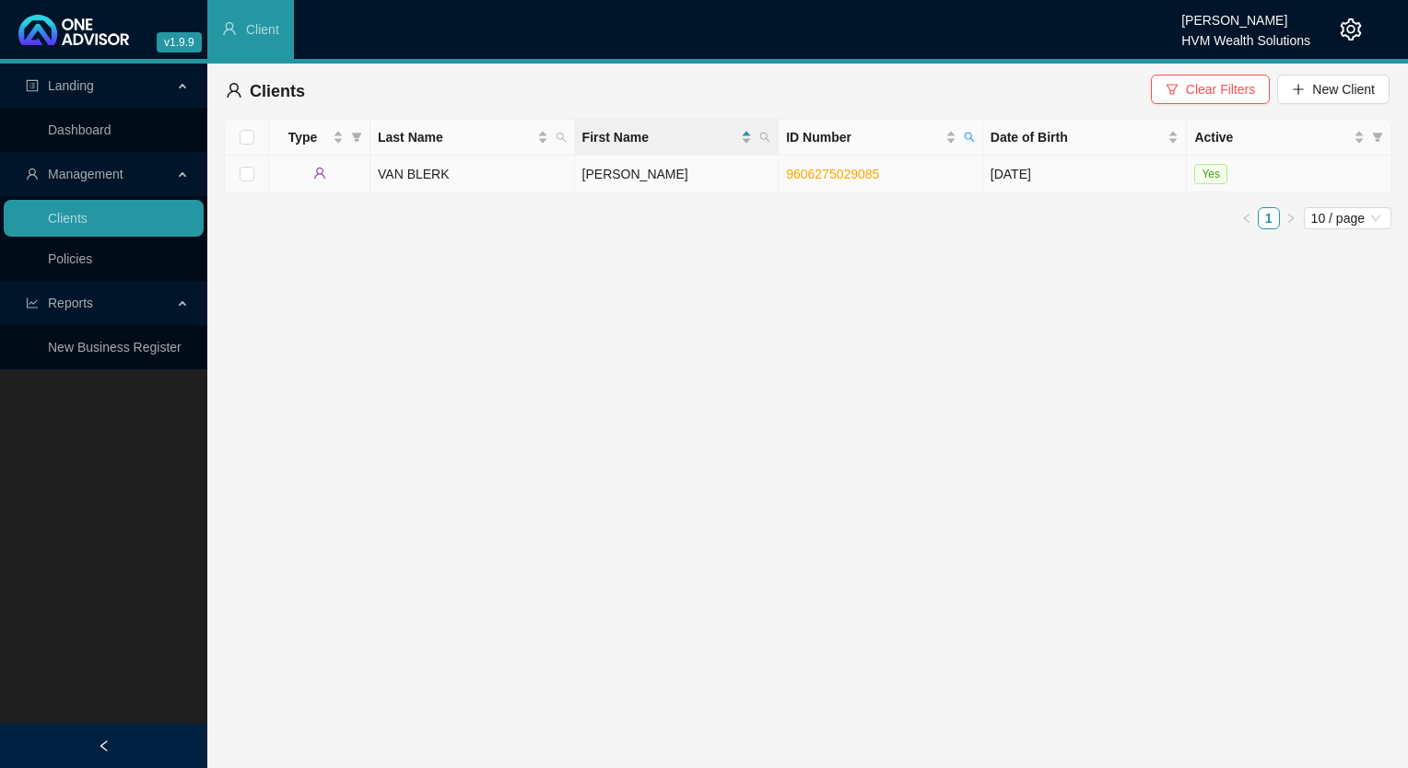
click at [858, 175] on link "9606275029085" at bounding box center [832, 174] width 93 height 15
click at [977, 141] on span "ID Number" at bounding box center [969, 137] width 18 height 28
paste input "[CREDIT_CARD_NUMBER]"
type input "[CREDIT_CARD_NUMBER]"
click at [848, 212] on span "Search" at bounding box center [849, 210] width 41 height 20
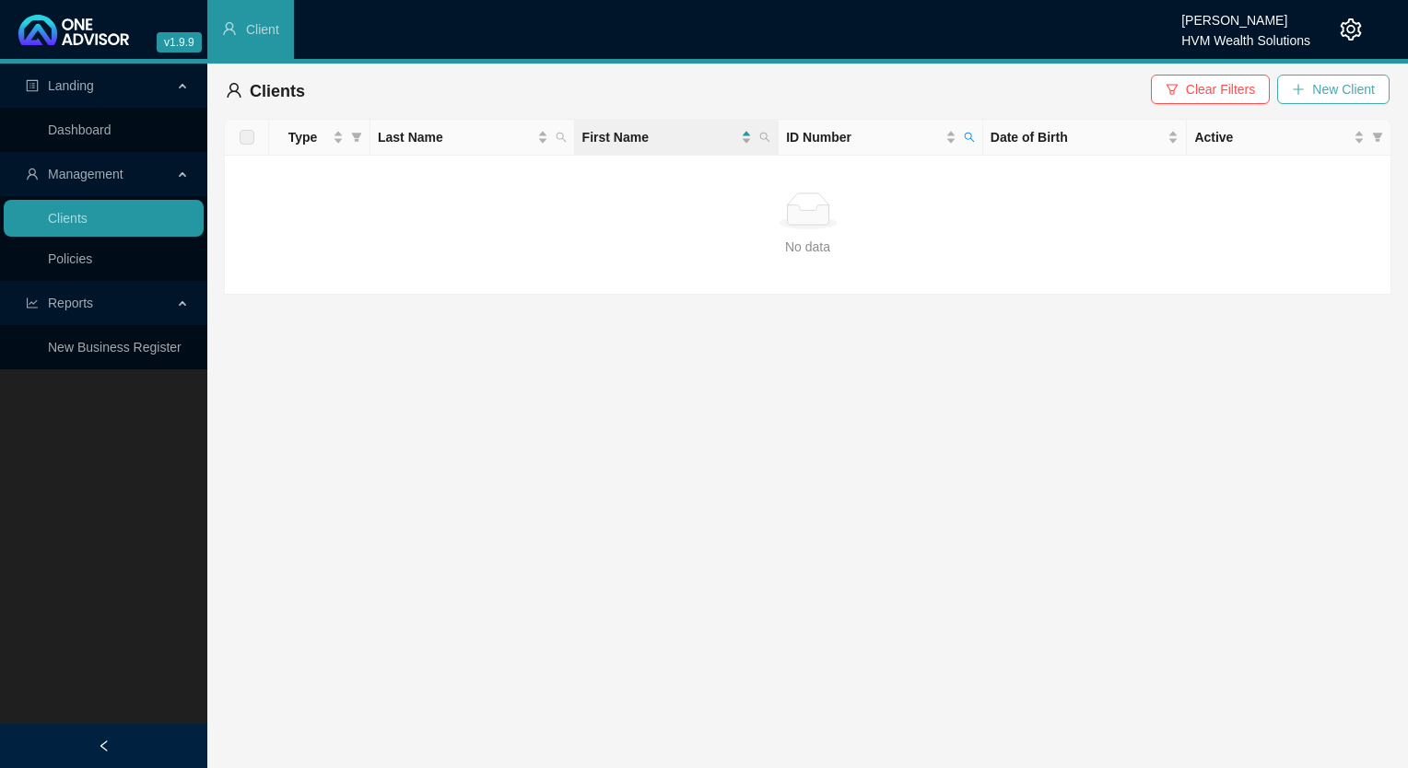
click at [1312, 88] on button "New Client" at bounding box center [1333, 89] width 112 height 29
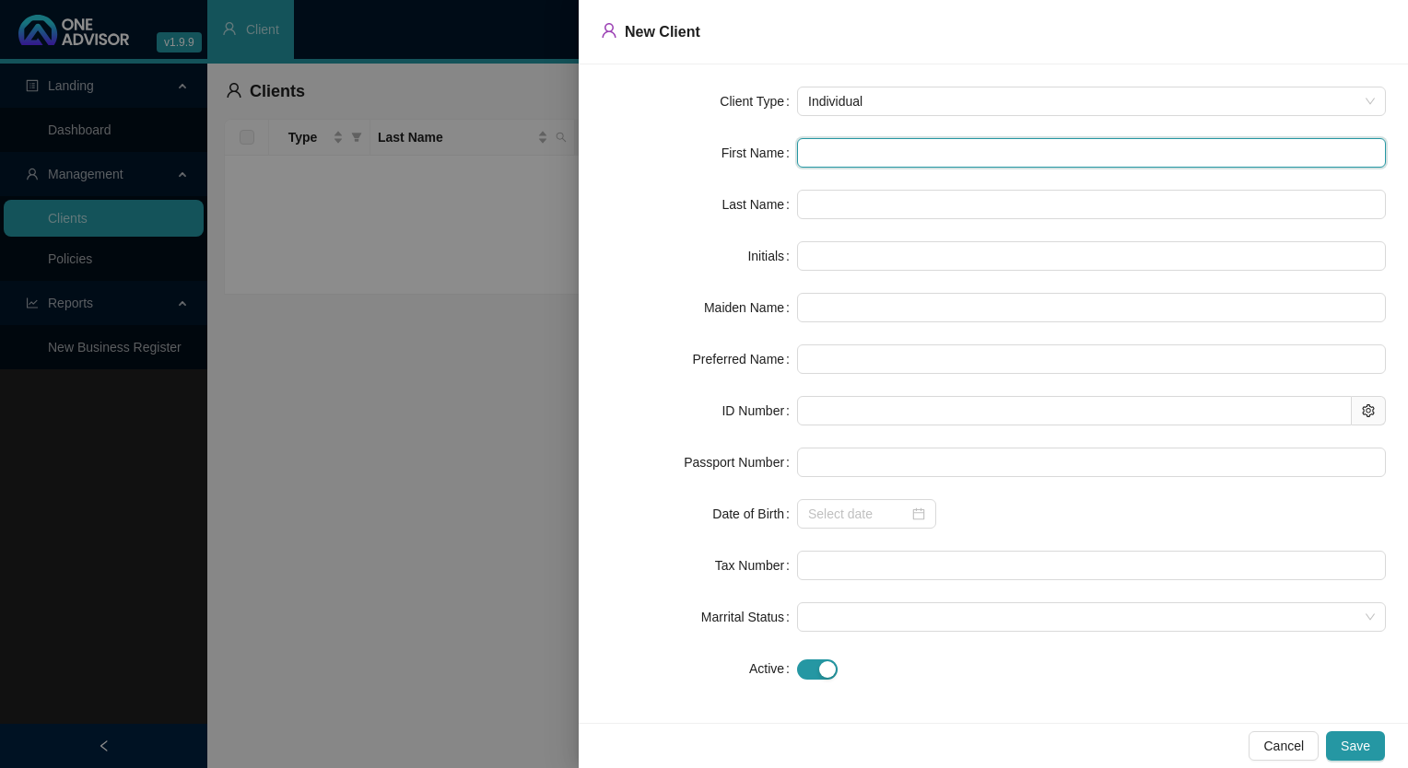
click at [848, 148] on input "text" at bounding box center [1091, 152] width 589 height 29
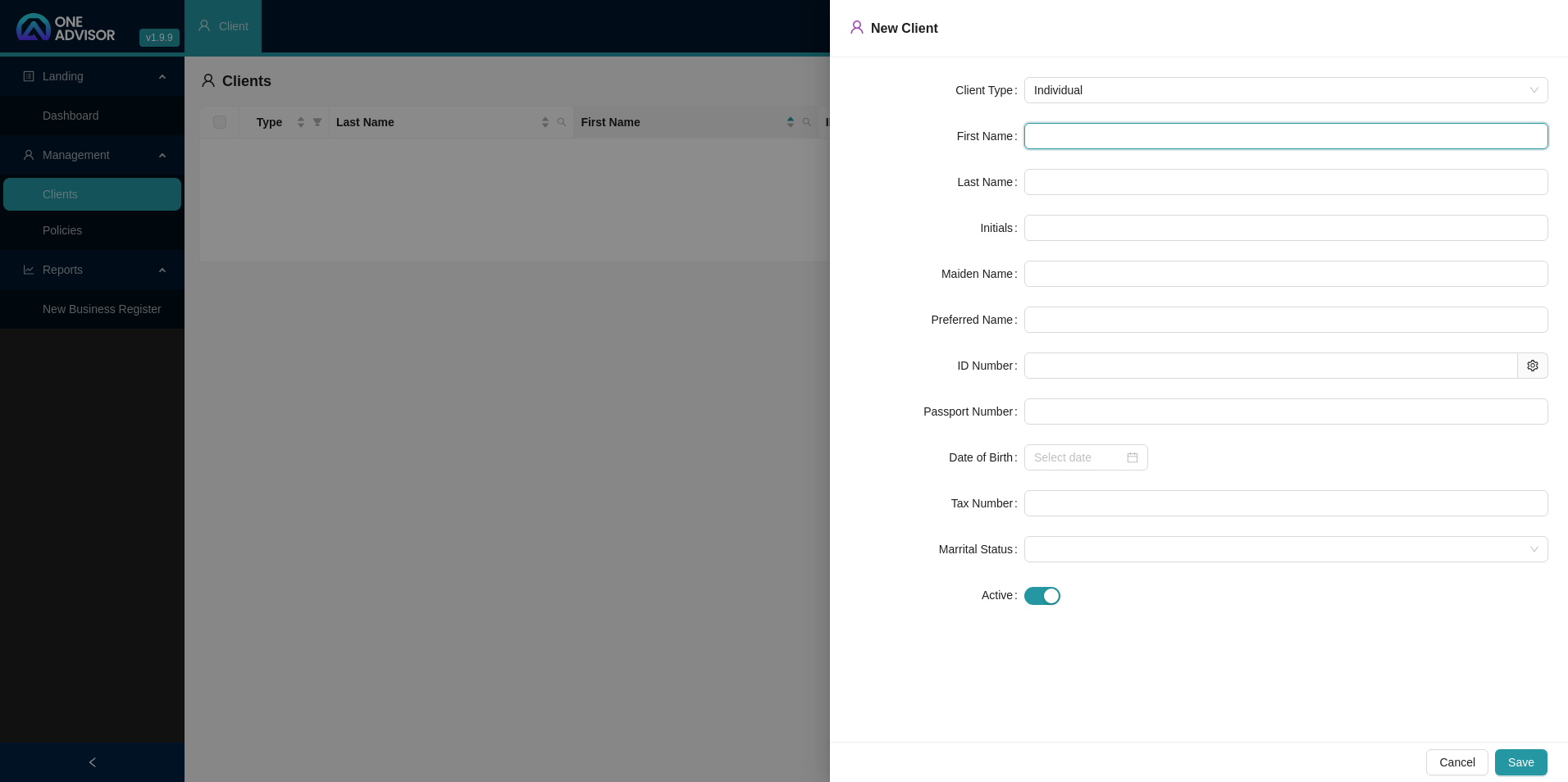
click at [1182, 123] on input "text" at bounding box center [1286, 135] width 524 height 26
paste input "[PERSON_NAME]"
type input "[PERSON_NAME]"
type input "RD"
type input "[PERSON_NAME]"
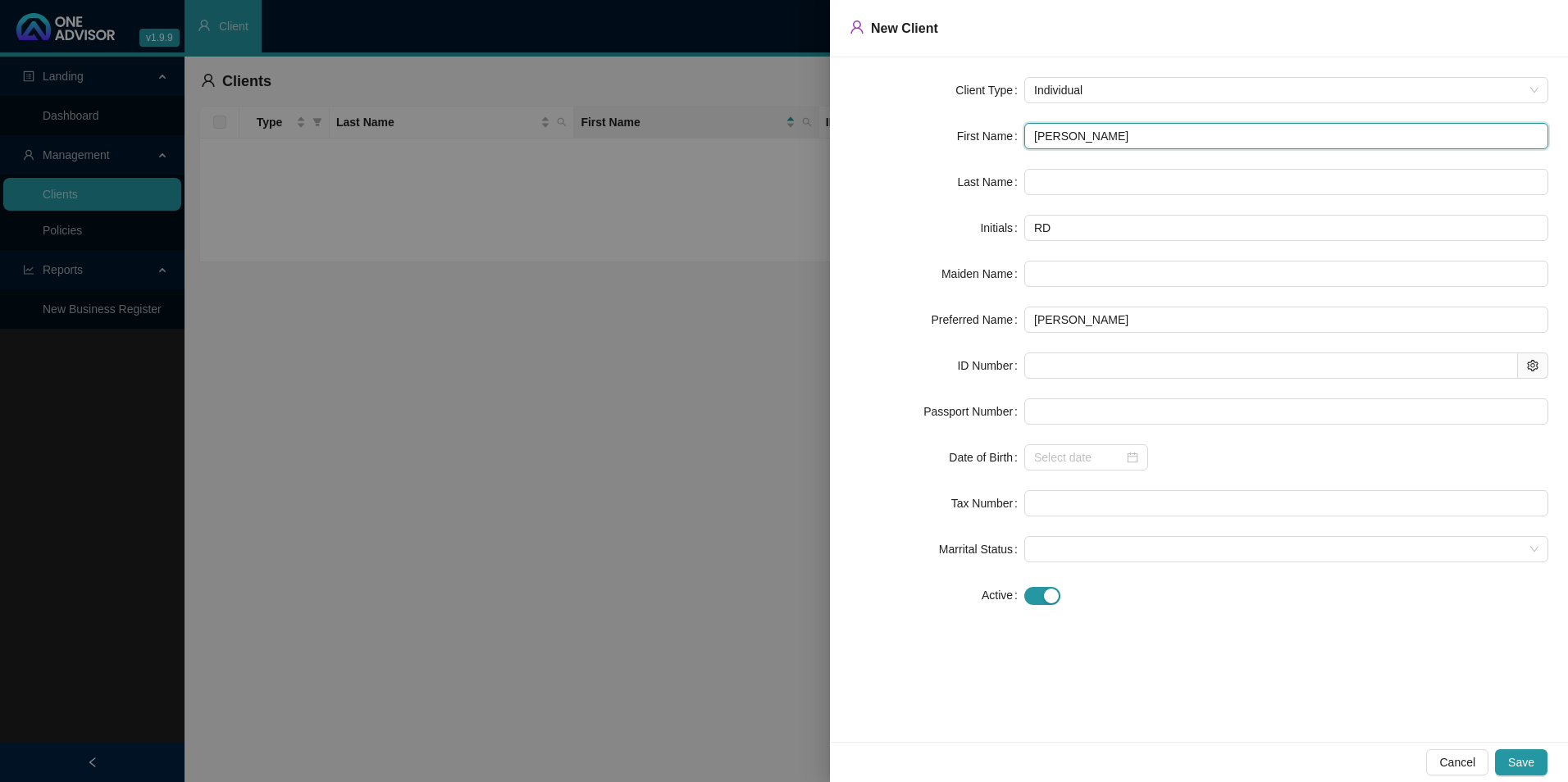
type input "[PERSON_NAME]"
click at [1168, 175] on input "text" at bounding box center [1286, 181] width 524 height 26
paste input "[PERSON_NAME]"
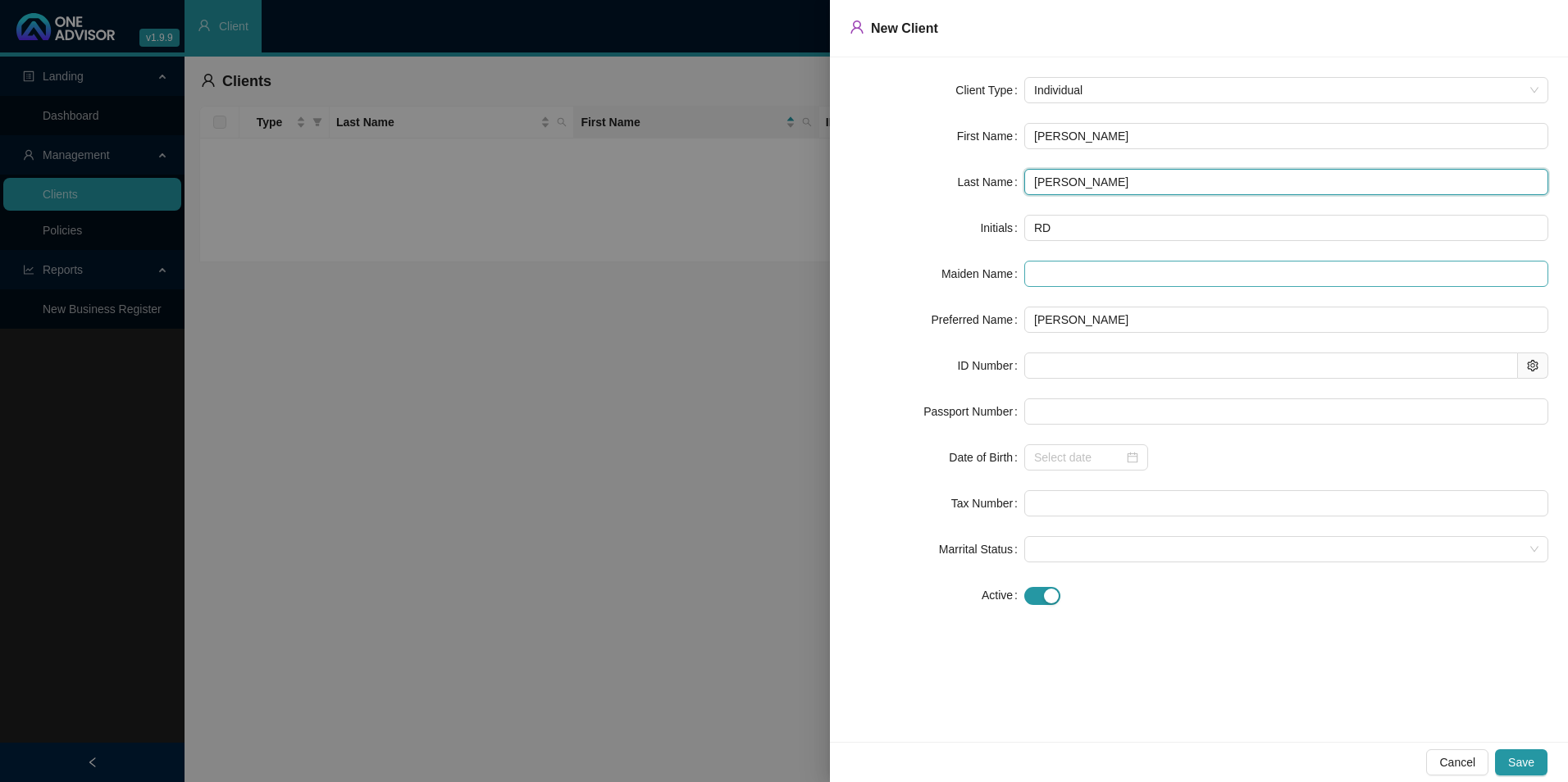
type input "[PERSON_NAME]"
click at [1071, 280] on input "text" at bounding box center [1286, 273] width 524 height 26
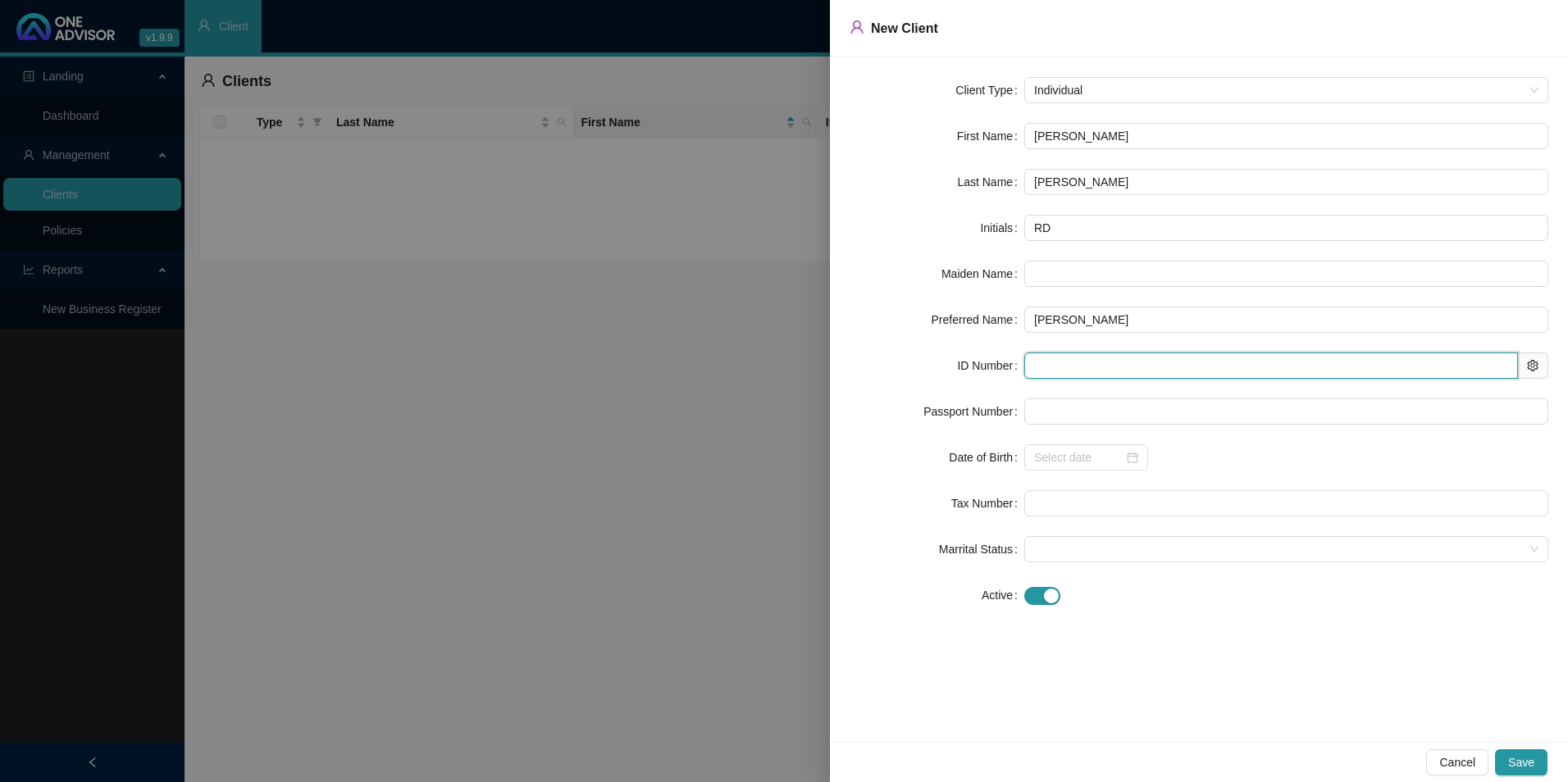
click at [1071, 378] on input "text" at bounding box center [1271, 365] width 494 height 26
click at [1129, 381] on form "Client Type Individual First Name [PERSON_NAME] D Last Name [PERSON_NAME] Initi…" at bounding box center [1199, 343] width 699 height 531
paste input "[CREDIT_CARD_NUMBER]"
click at [1060, 352] on input "[CREDIT_CARD_NUMBER]" at bounding box center [1271, 365] width 494 height 26
type input "[CREDIT_CARD_NUMBER]"
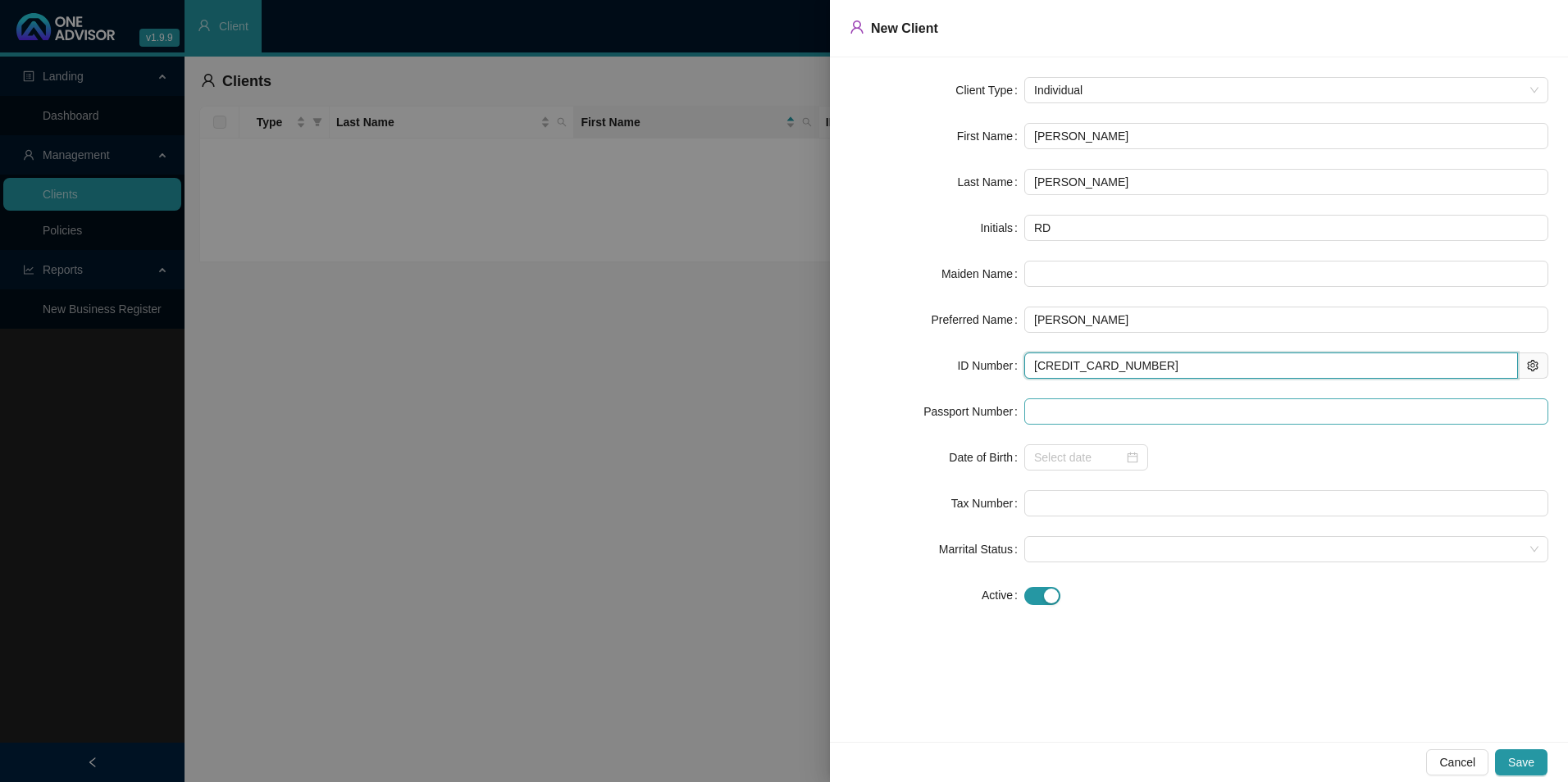
type input "[DATE]"
type input "[CREDIT_CARD_NUMBER]"
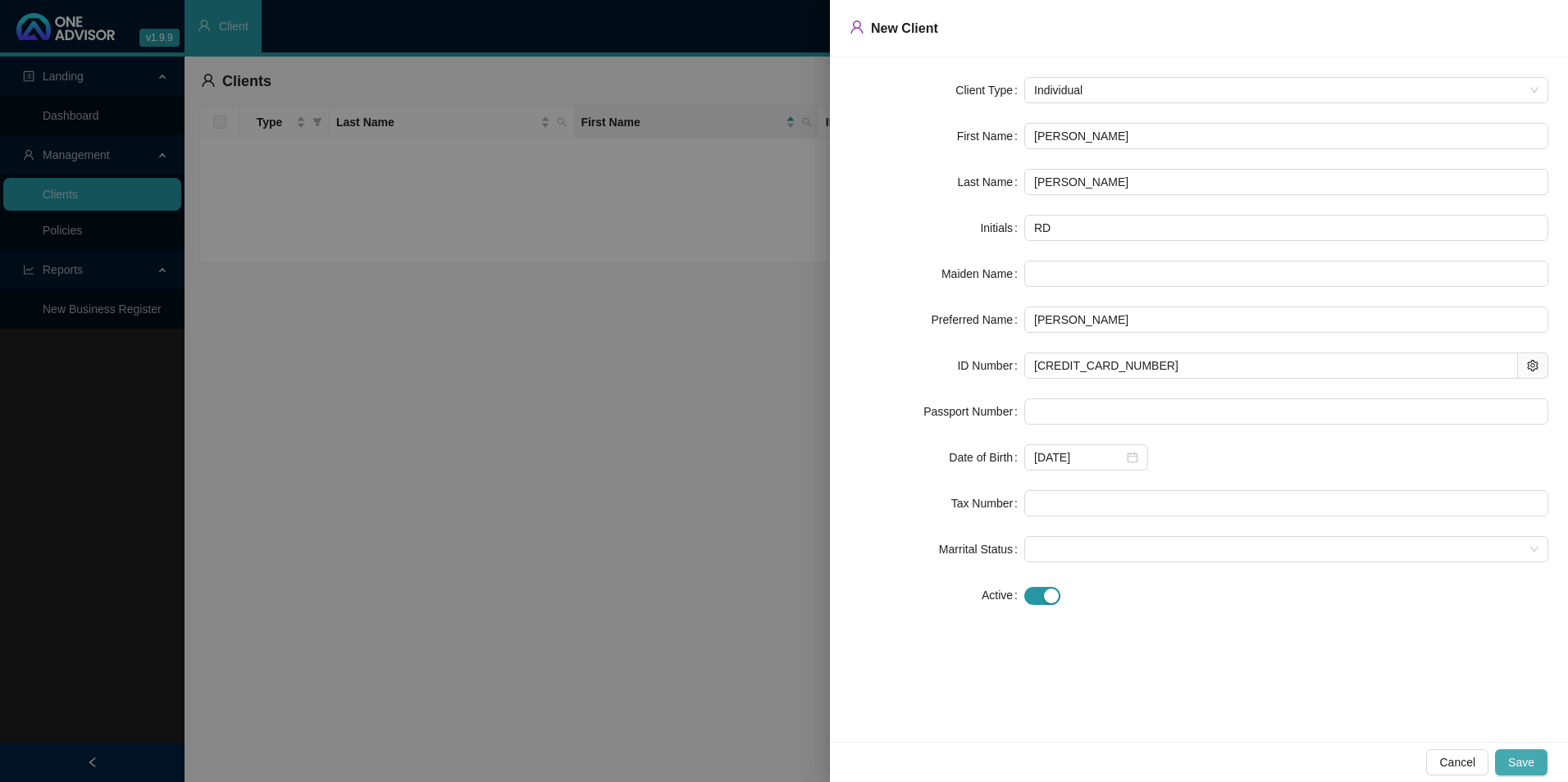
click at [1240, 683] on span "Save" at bounding box center [1520, 762] width 26 height 18
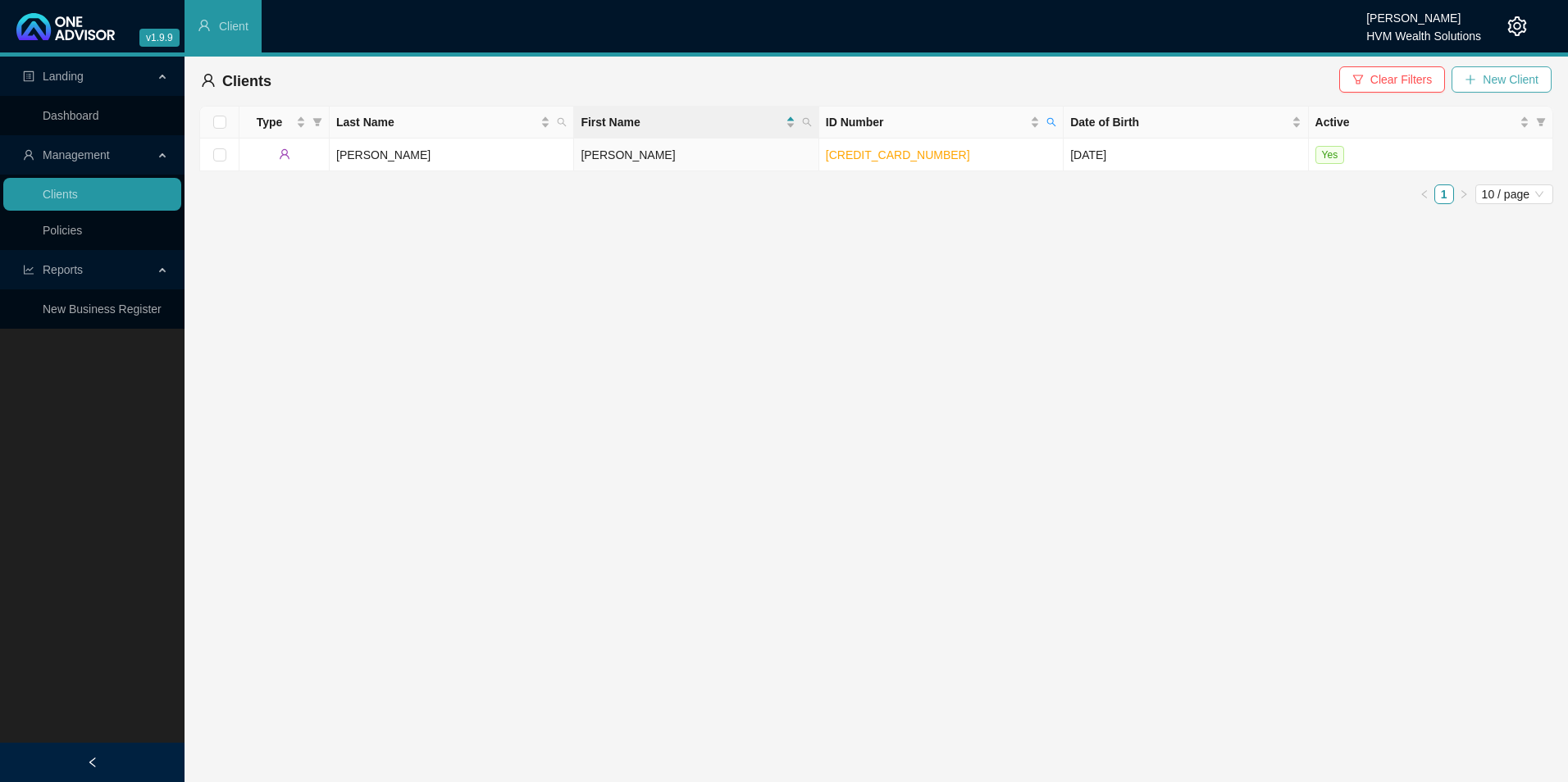
click at [1240, 80] on span "New Client" at bounding box center [1510, 79] width 56 height 18
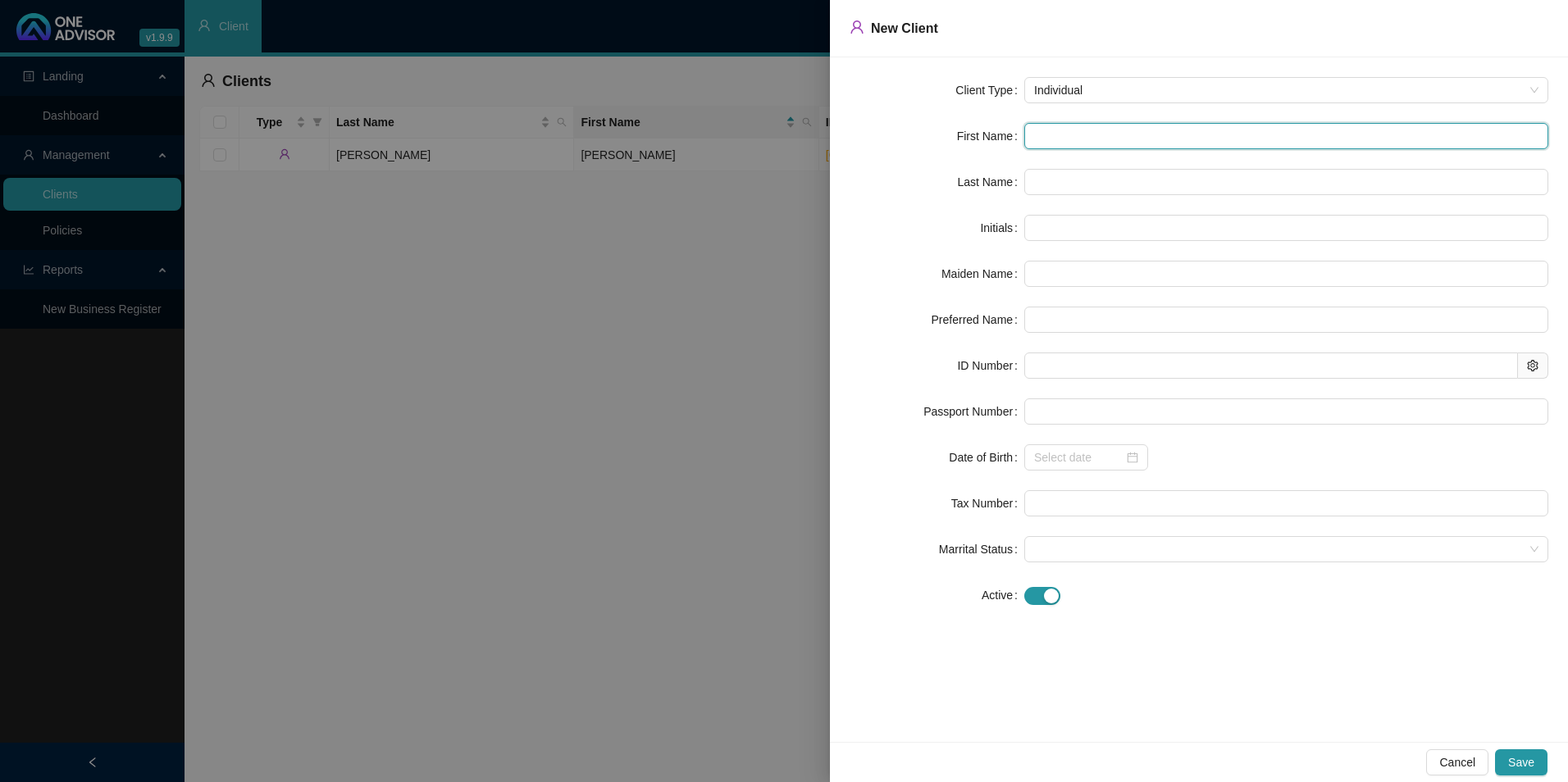
click at [1155, 135] on input "text" at bounding box center [1286, 135] width 524 height 26
paste input "[PERSON_NAME]"
type input "[PERSON_NAME]"
type input "RD"
type input "[PERSON_NAME]"
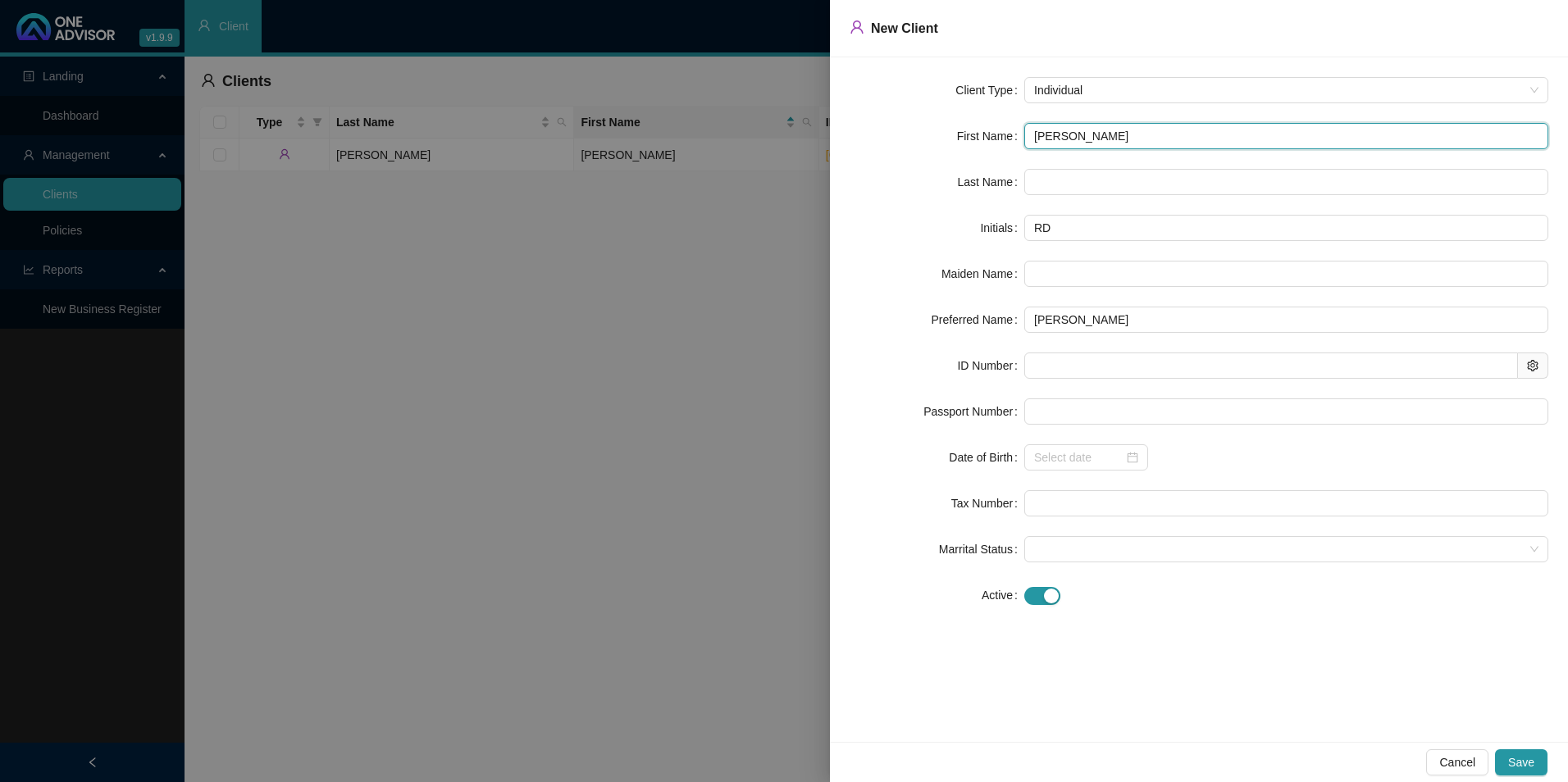
type input "[PERSON_NAME]"
click at [1113, 182] on input "text" at bounding box center [1286, 181] width 524 height 26
paste input "[PERSON_NAME]"
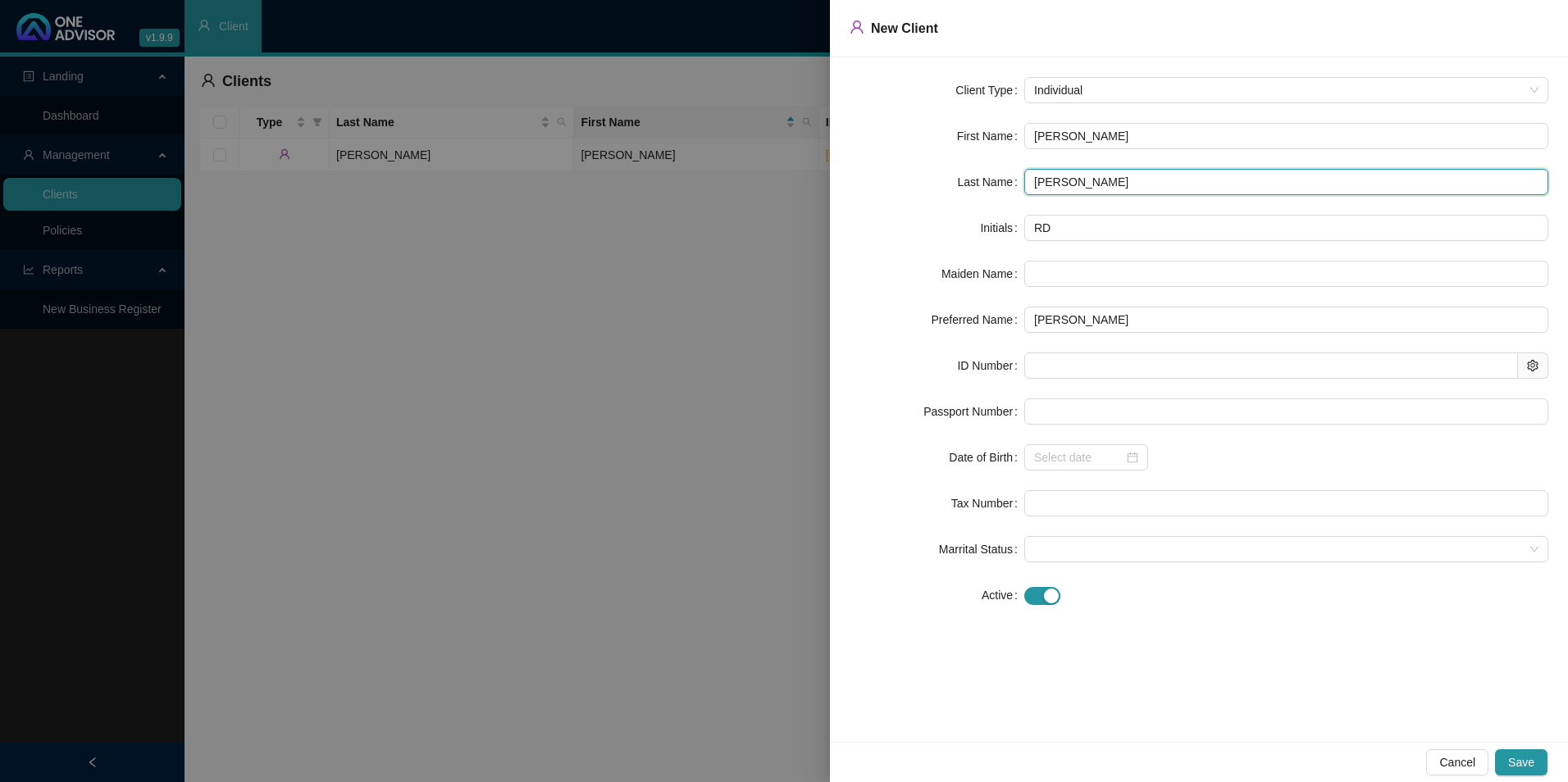
click at [1059, 181] on input "[PERSON_NAME]" at bounding box center [1286, 181] width 524 height 26
type input "[PERSON_NAME]"
click at [1240, 683] on span "Cancel" at bounding box center [1457, 762] width 36 height 18
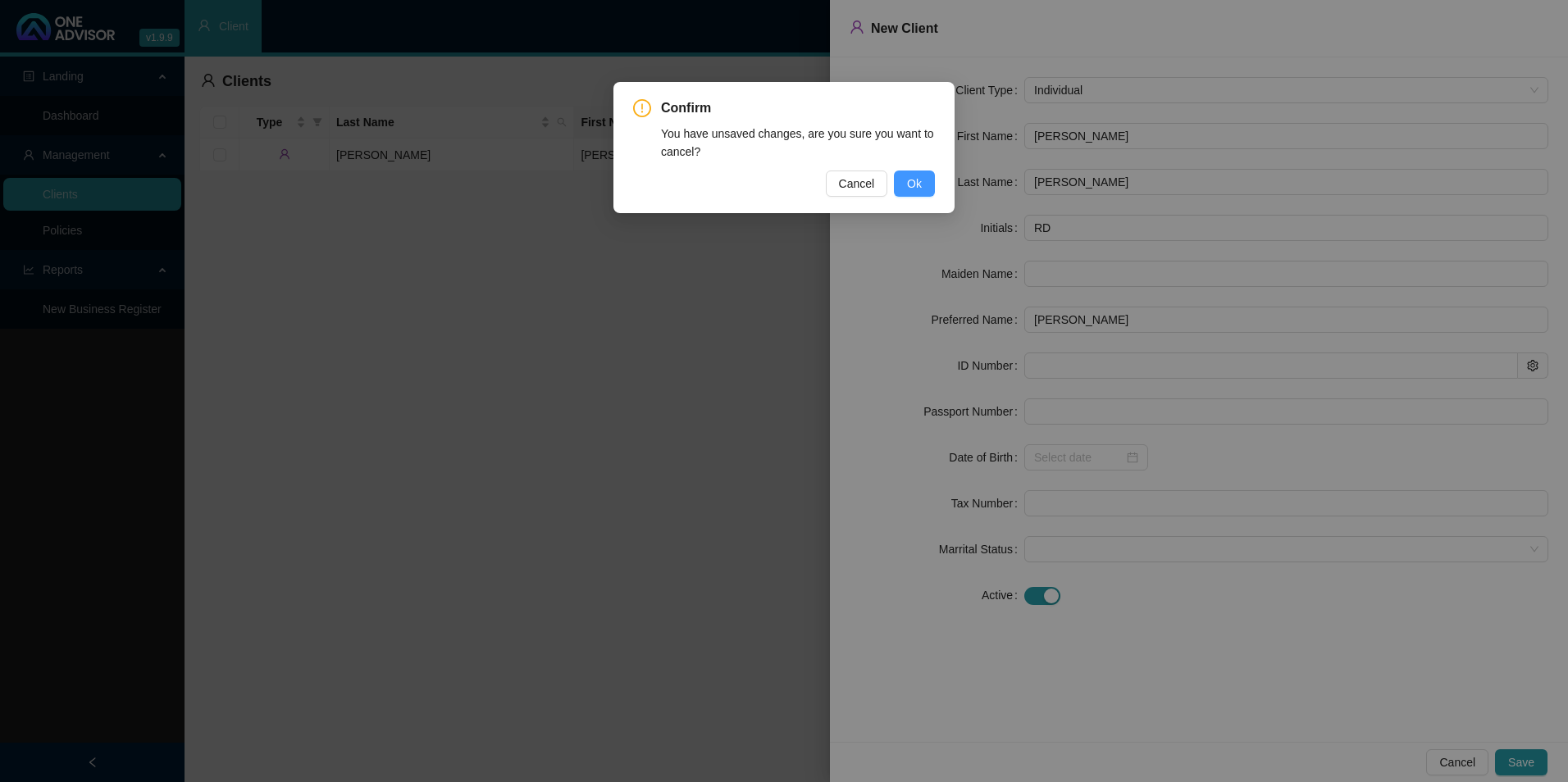
click at [913, 187] on span "Ok" at bounding box center [914, 183] width 15 height 18
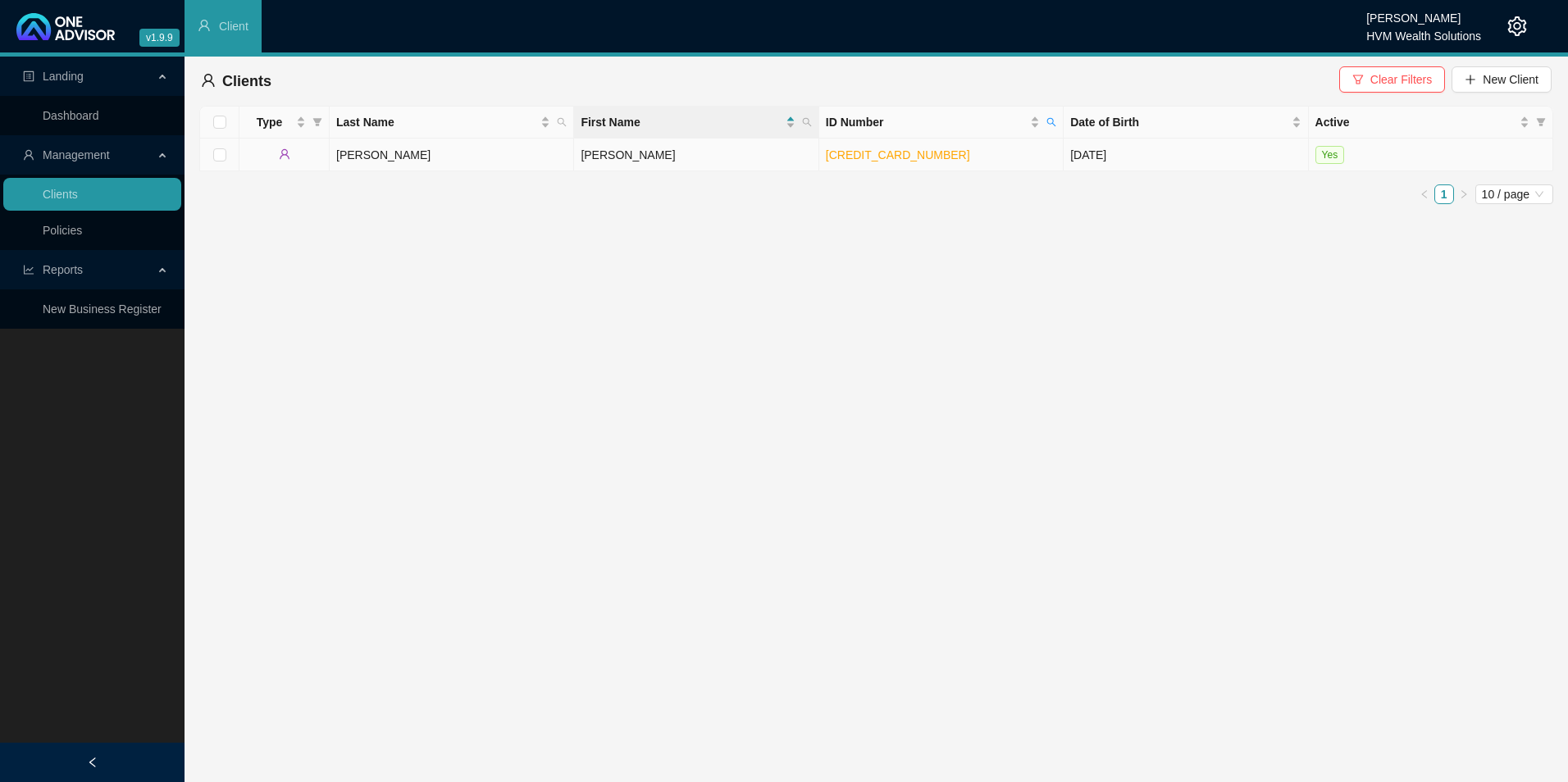
click at [595, 158] on td "[PERSON_NAME]" at bounding box center [696, 155] width 245 height 33
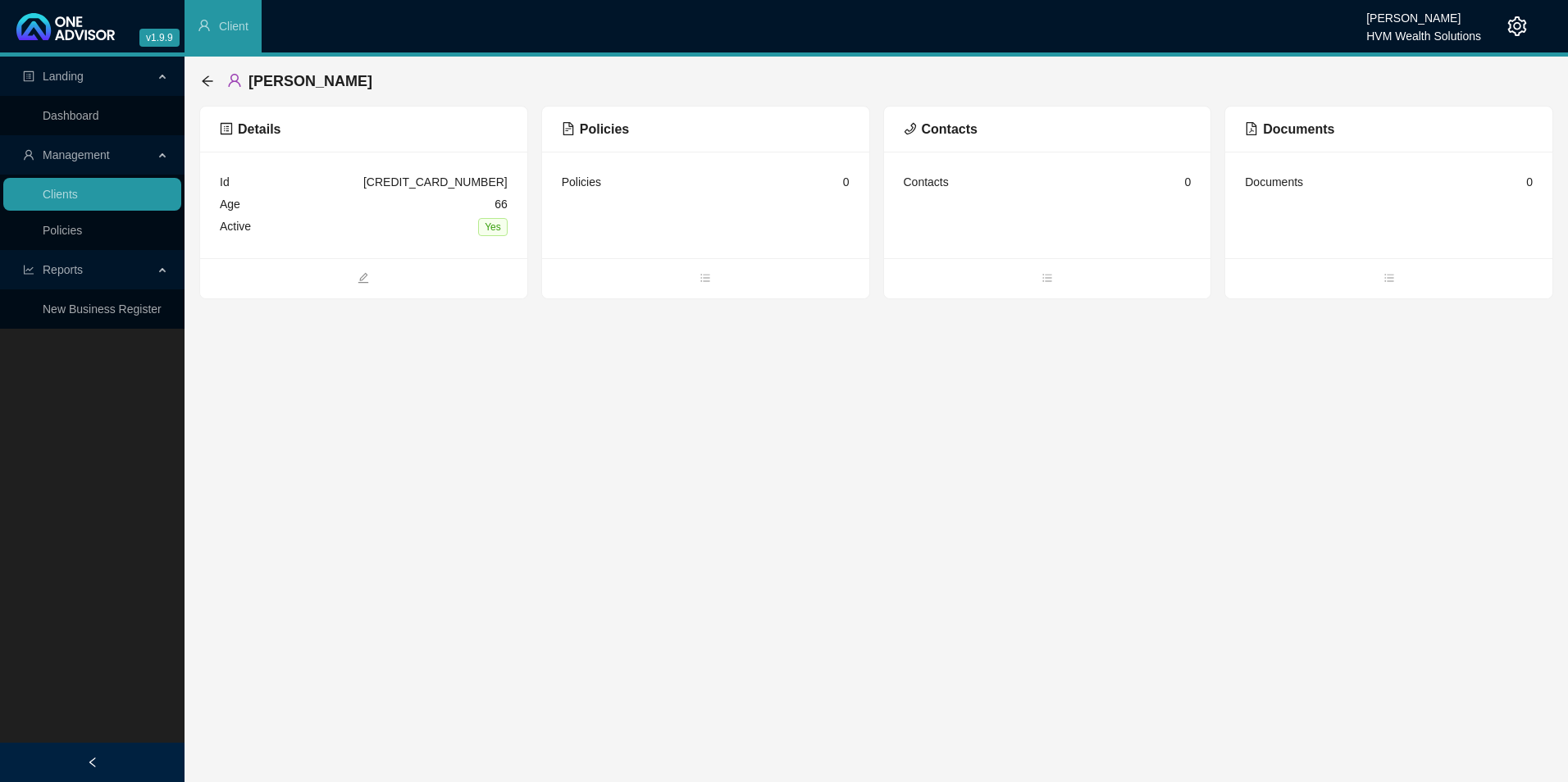
click at [598, 129] on span "Policies" at bounding box center [595, 129] width 68 height 14
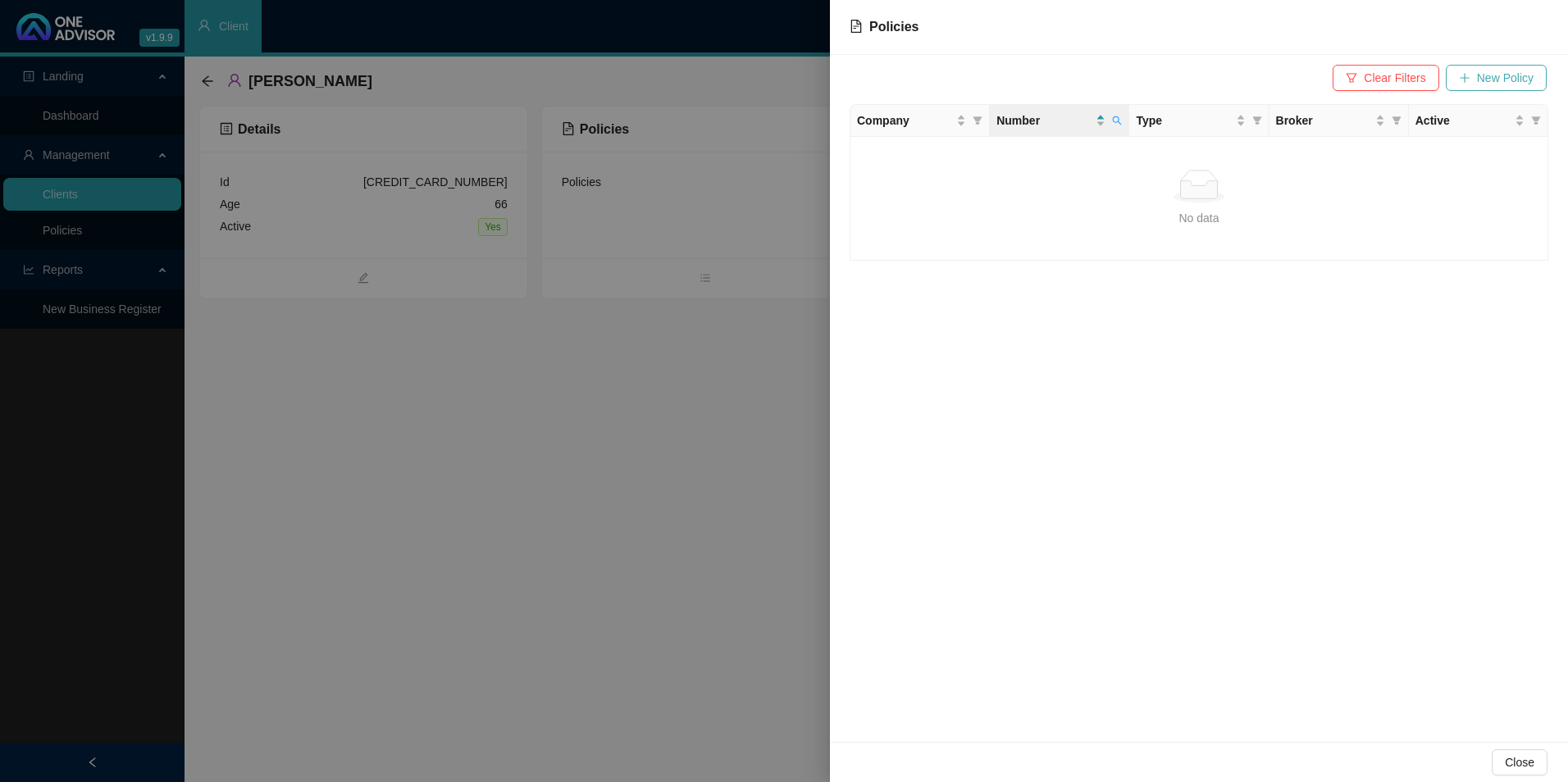
click at [1240, 65] on button "New Policy" at bounding box center [1495, 77] width 101 height 26
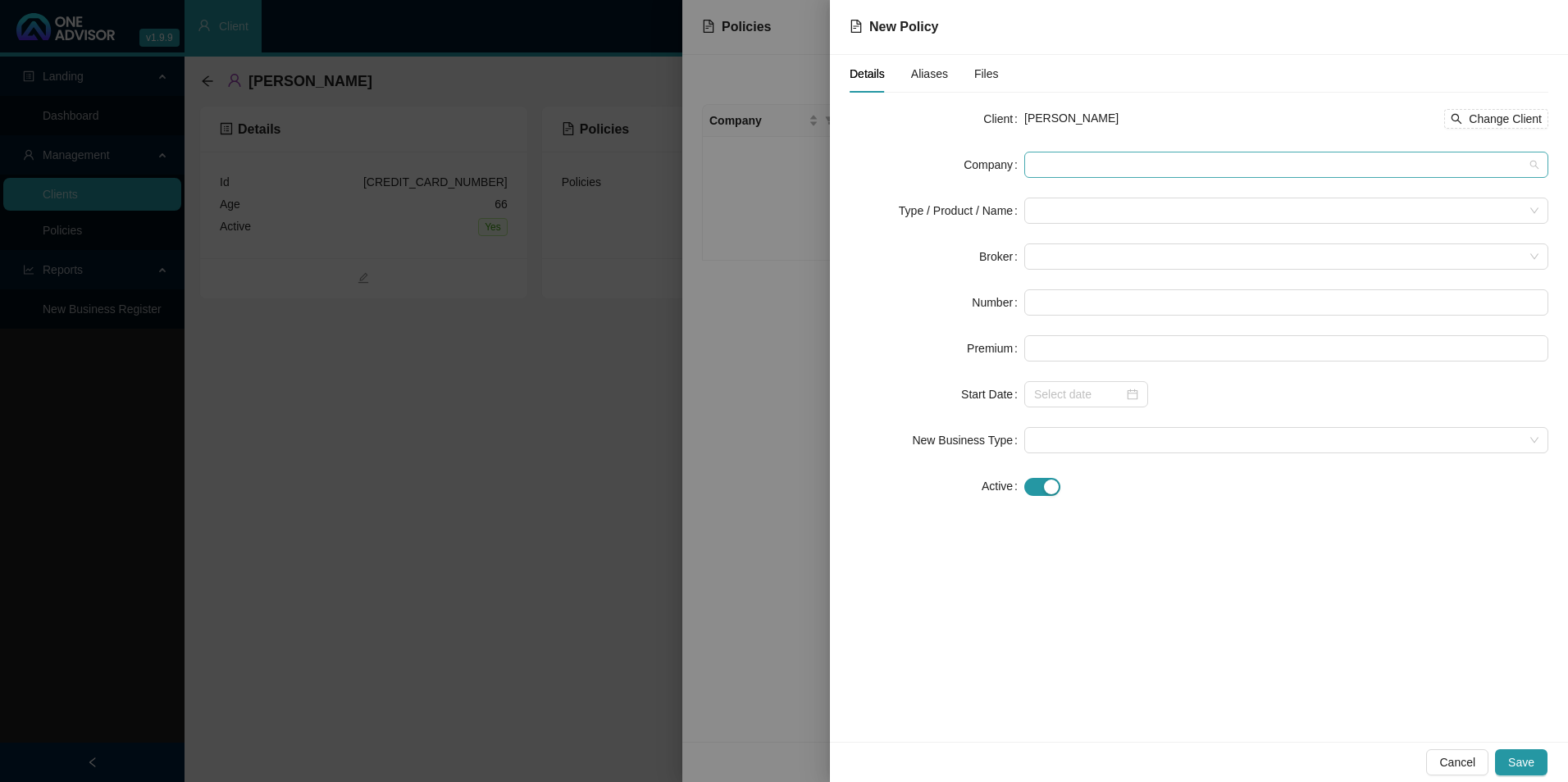
click at [1057, 165] on span at bounding box center [1286, 165] width 505 height 25
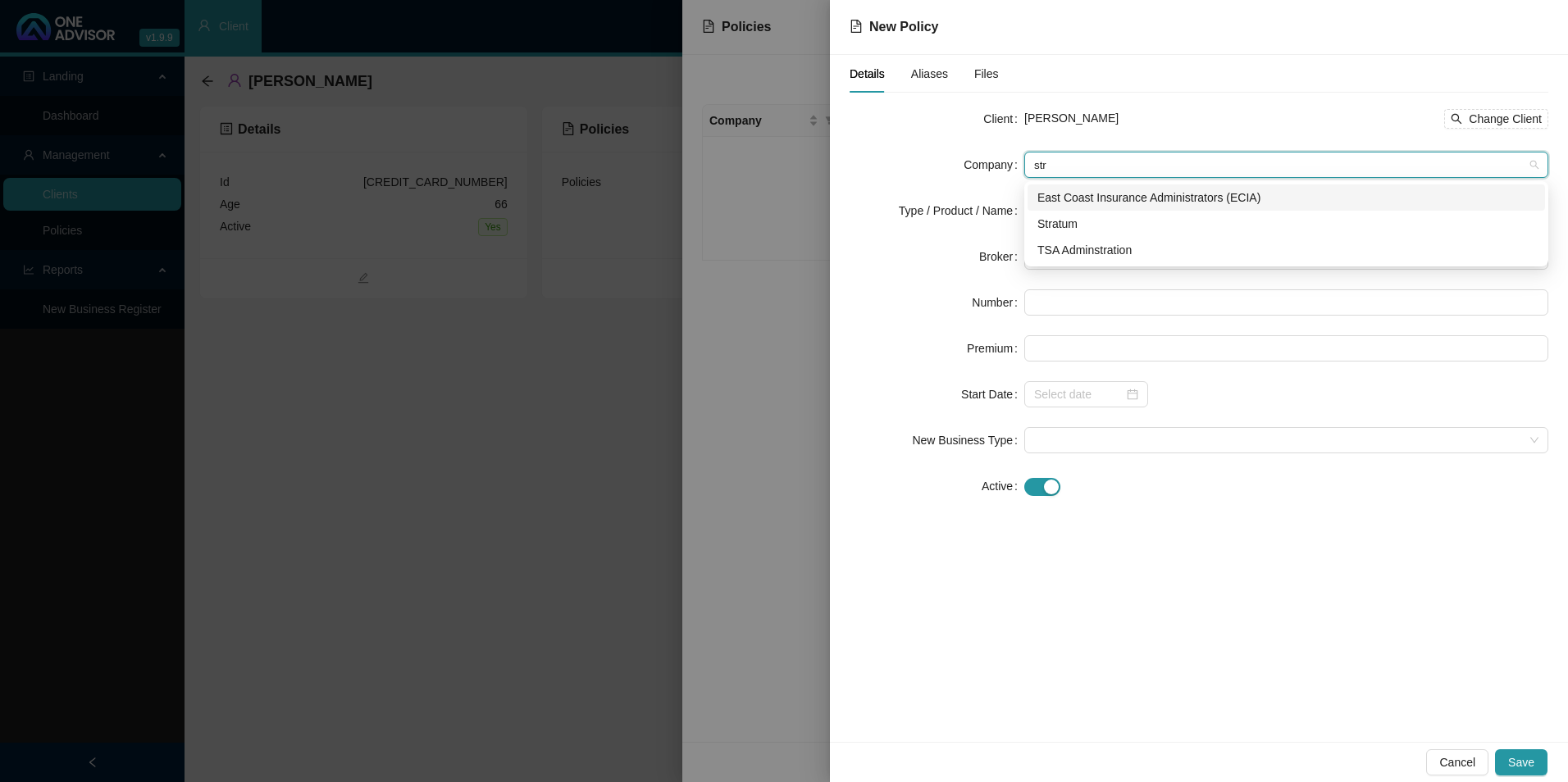
type input "stra"
click at [1113, 220] on div "Stratum" at bounding box center [1286, 223] width 497 height 18
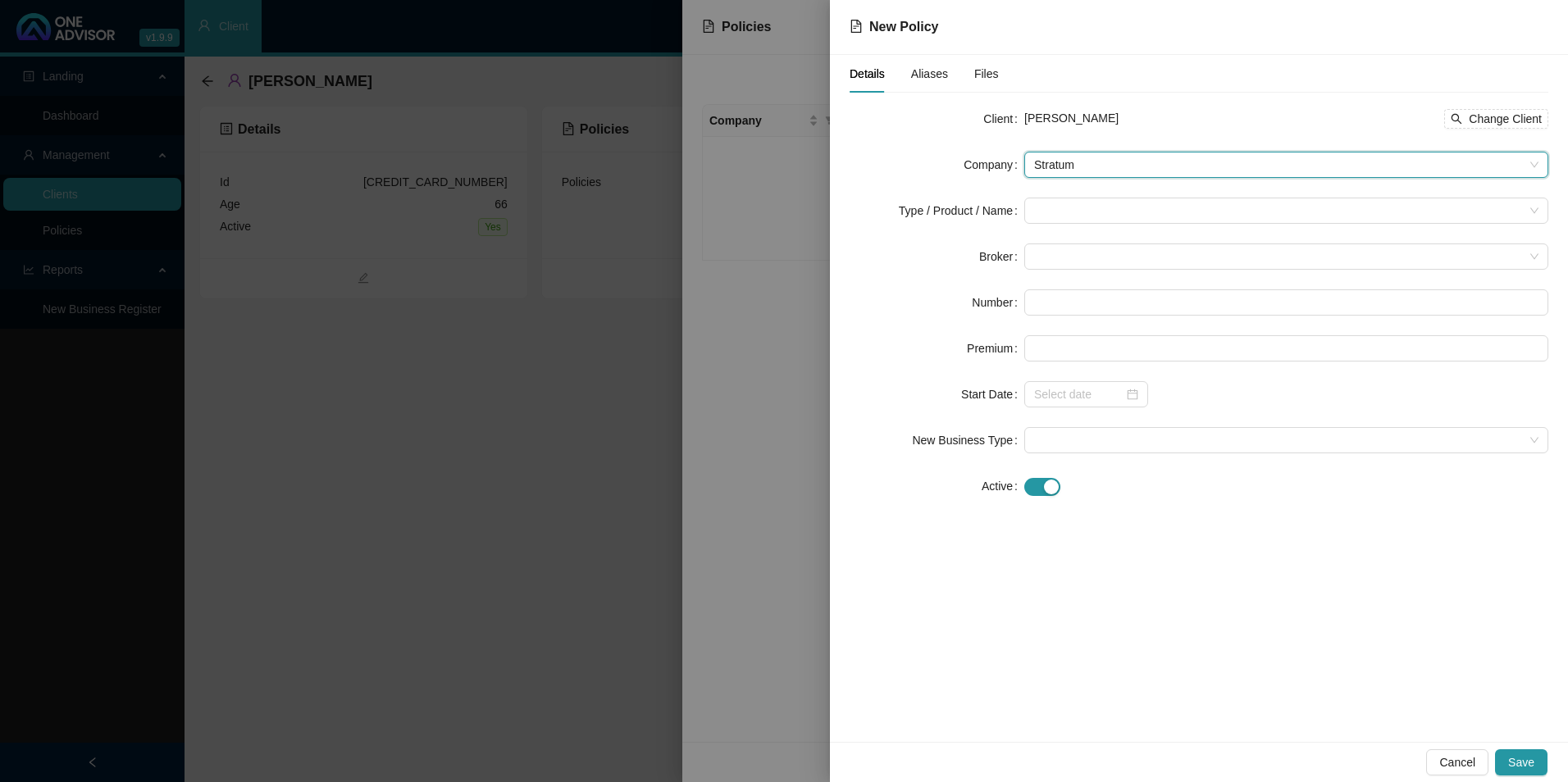
click at [1095, 240] on form "Client [PERSON_NAME] Change Client Company Stratum Stratum Type / Product / Nam…" at bounding box center [1199, 302] width 699 height 393
click at [1085, 256] on span at bounding box center [1286, 257] width 505 height 25
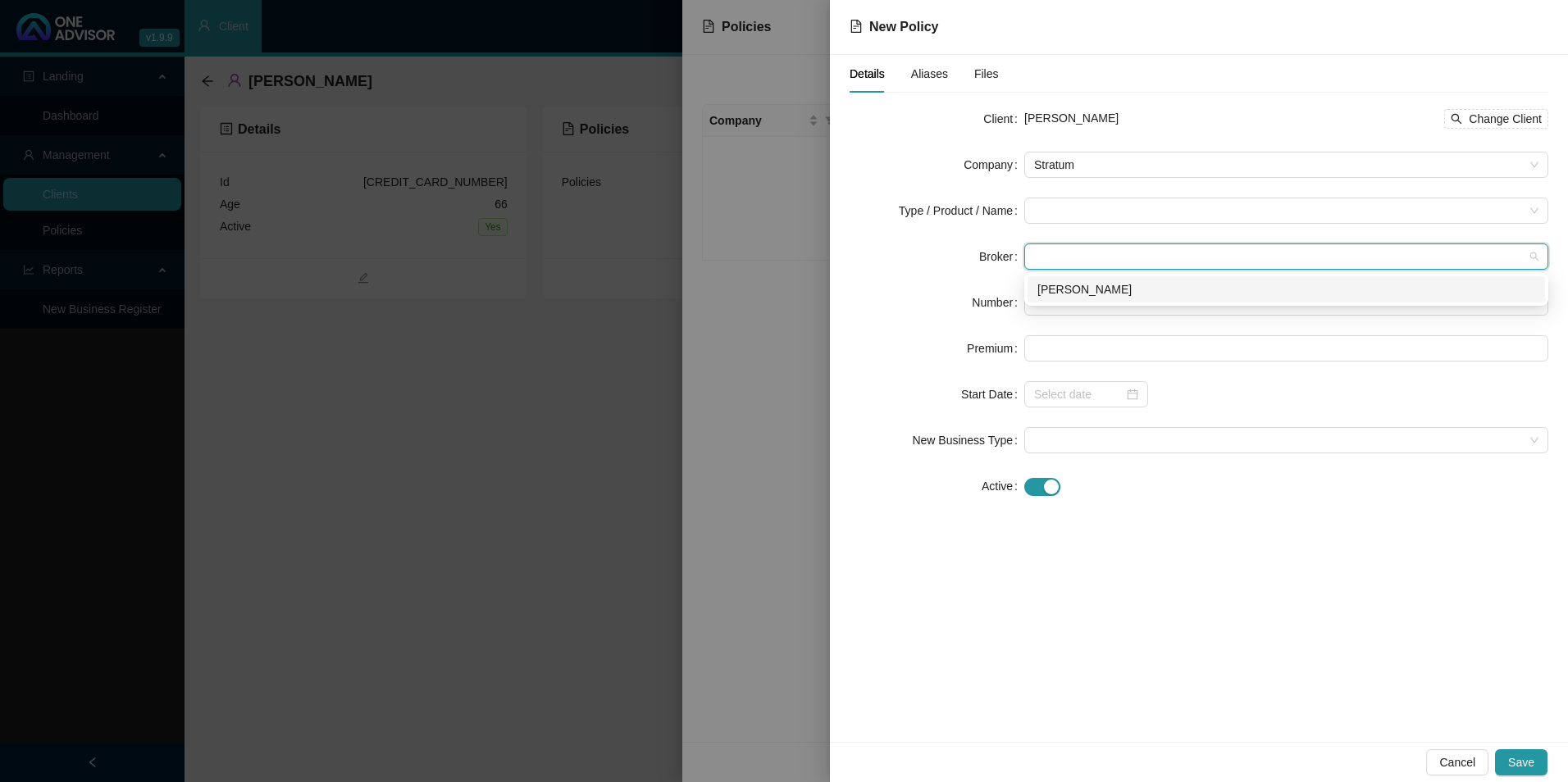
click at [1079, 293] on div "[PERSON_NAME]" at bounding box center [1286, 289] width 497 height 18
click at [1078, 305] on input "text" at bounding box center [1286, 302] width 524 height 26
click at [1090, 304] on input "text" at bounding box center [1286, 302] width 524 height 26
paste input "POL-396446-J9Y8Q9"
type input "POL-396446-J9Y8Q9"
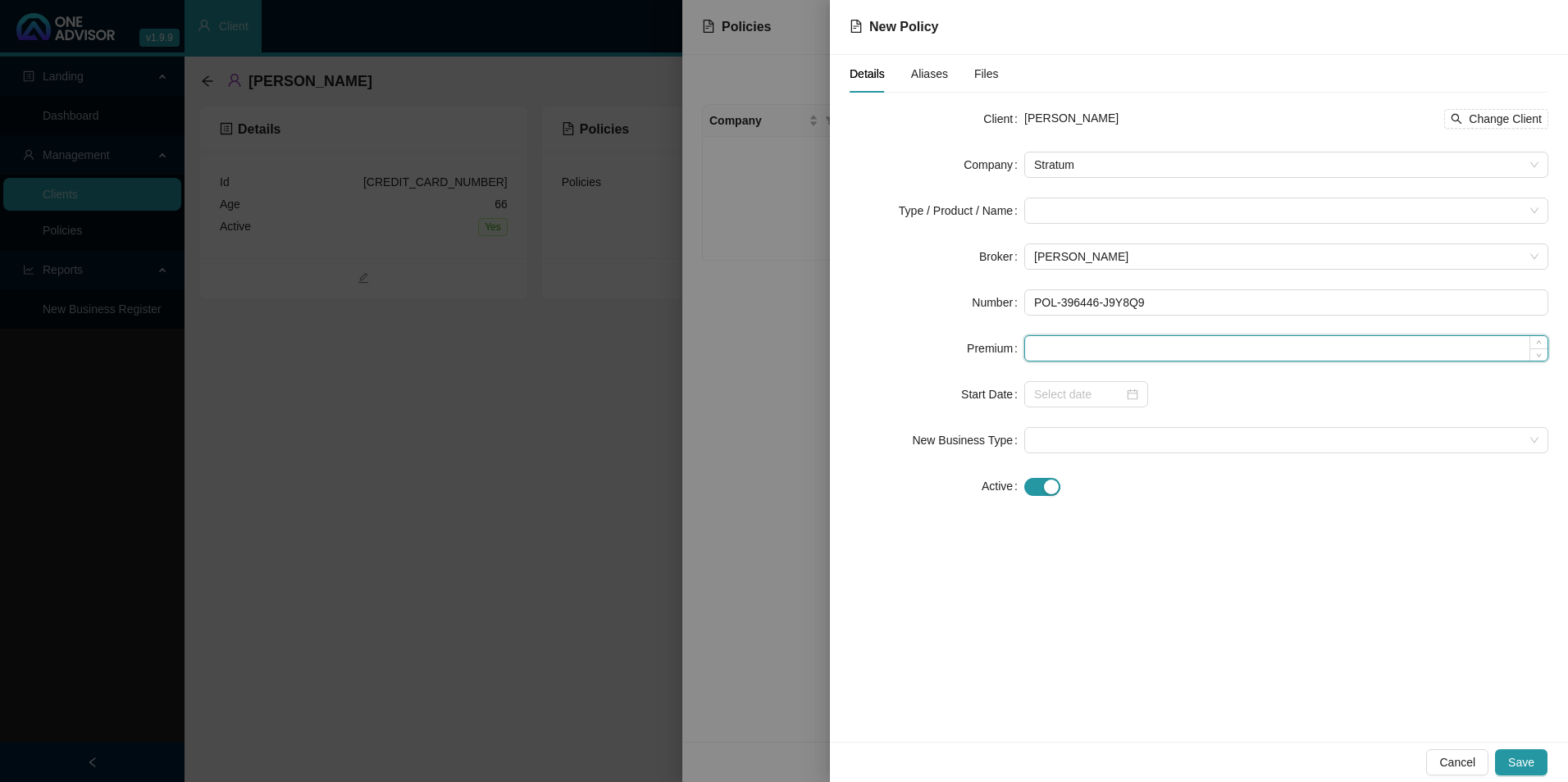
click at [1123, 345] on input at bounding box center [1286, 349] width 522 height 25
